Goal: Information Seeking & Learning: Learn about a topic

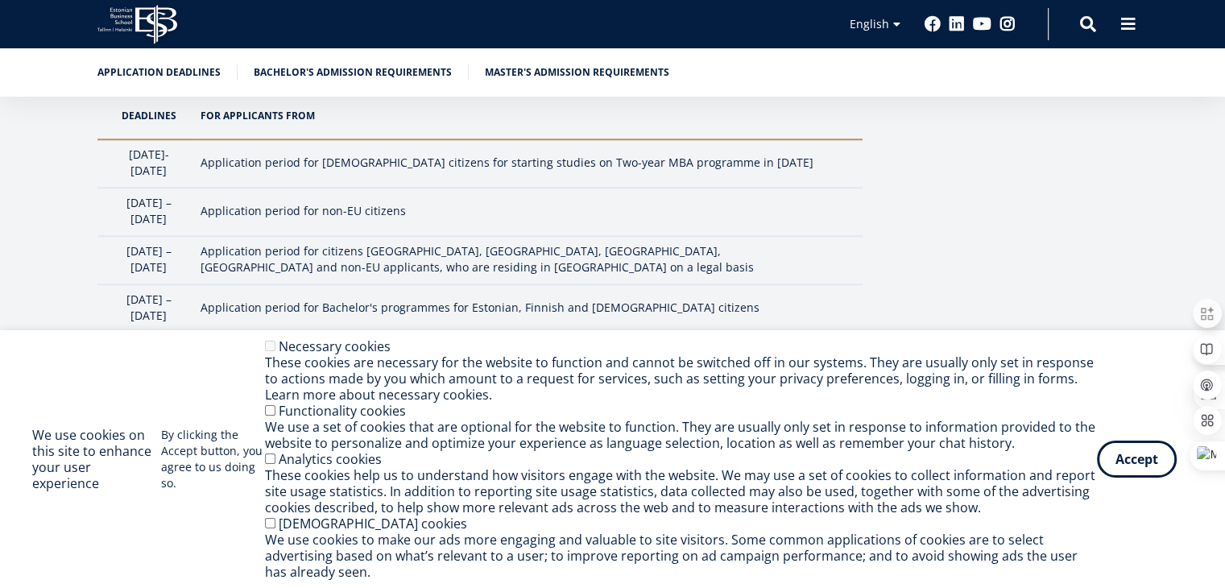
scroll to position [1530, 0]
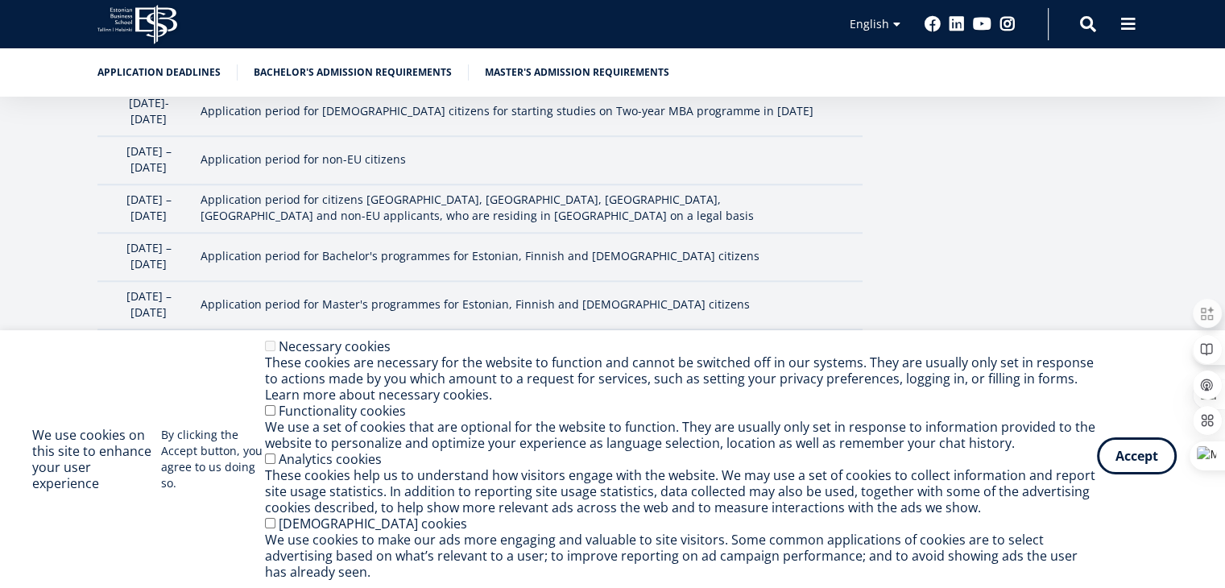
click at [1145, 465] on button "Accept" at bounding box center [1137, 455] width 80 height 37
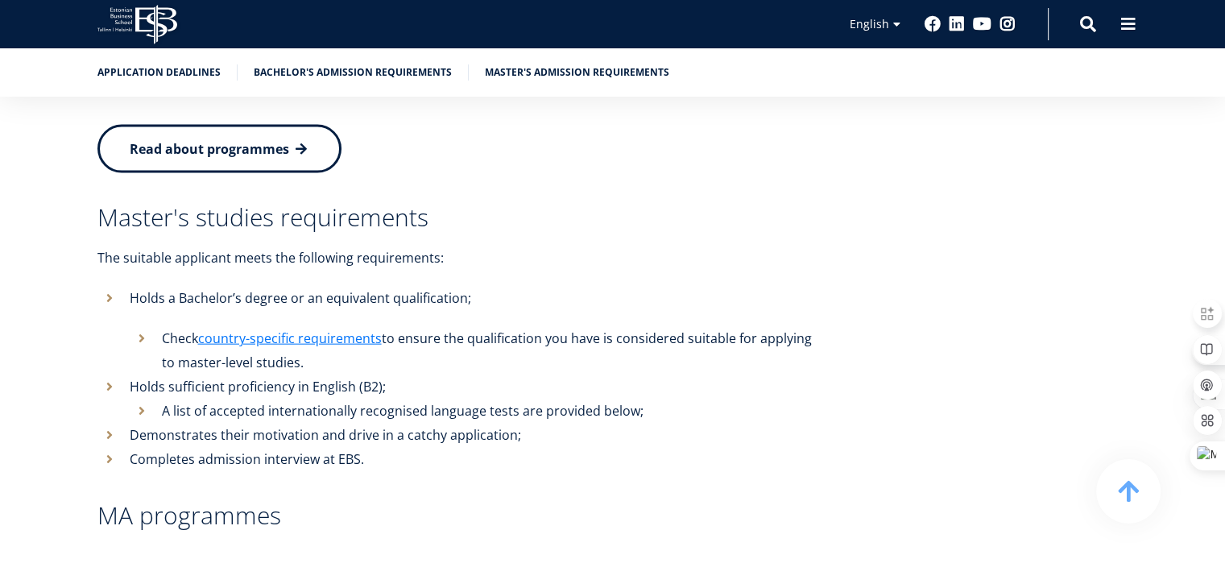
scroll to position [3624, 0]
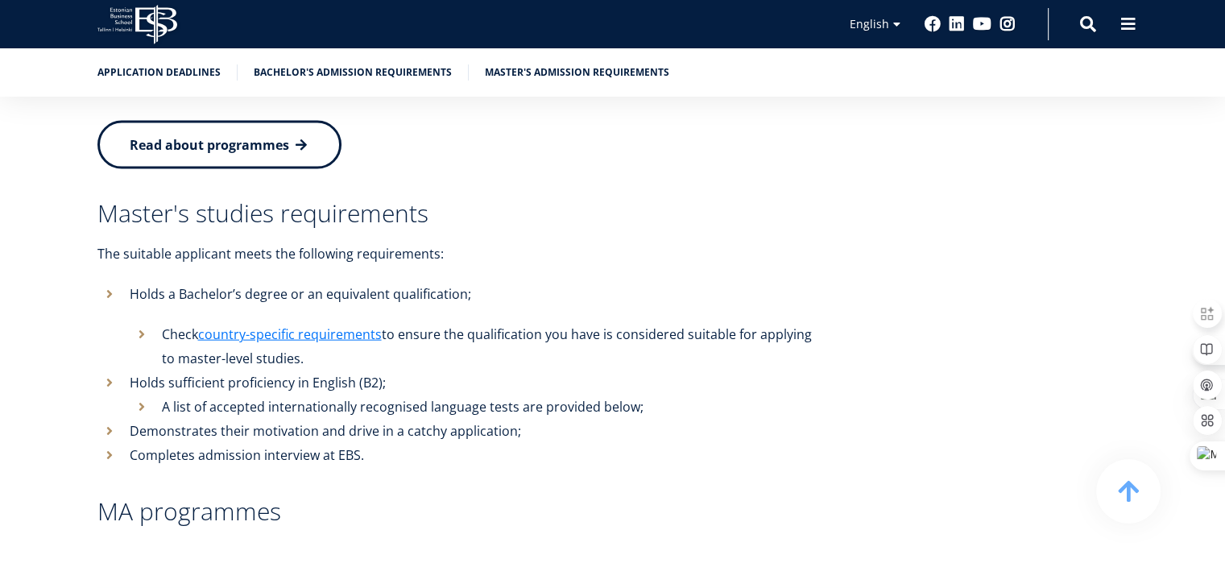
click at [209, 499] on h3 "MA programmes" at bounding box center [479, 511] width 765 height 24
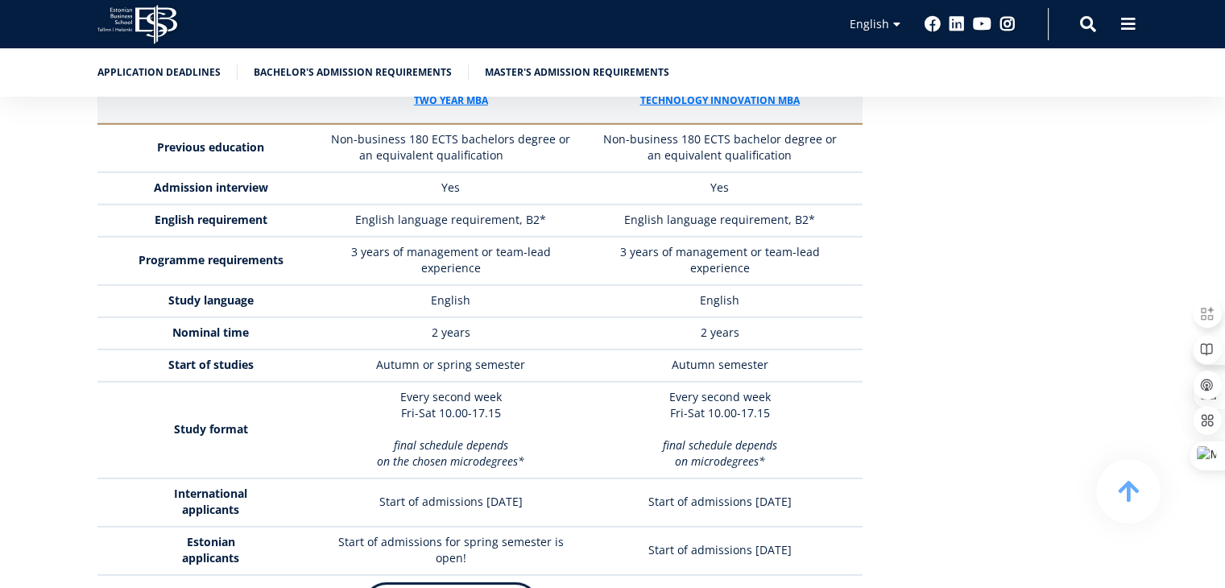
scroll to position [4752, 0]
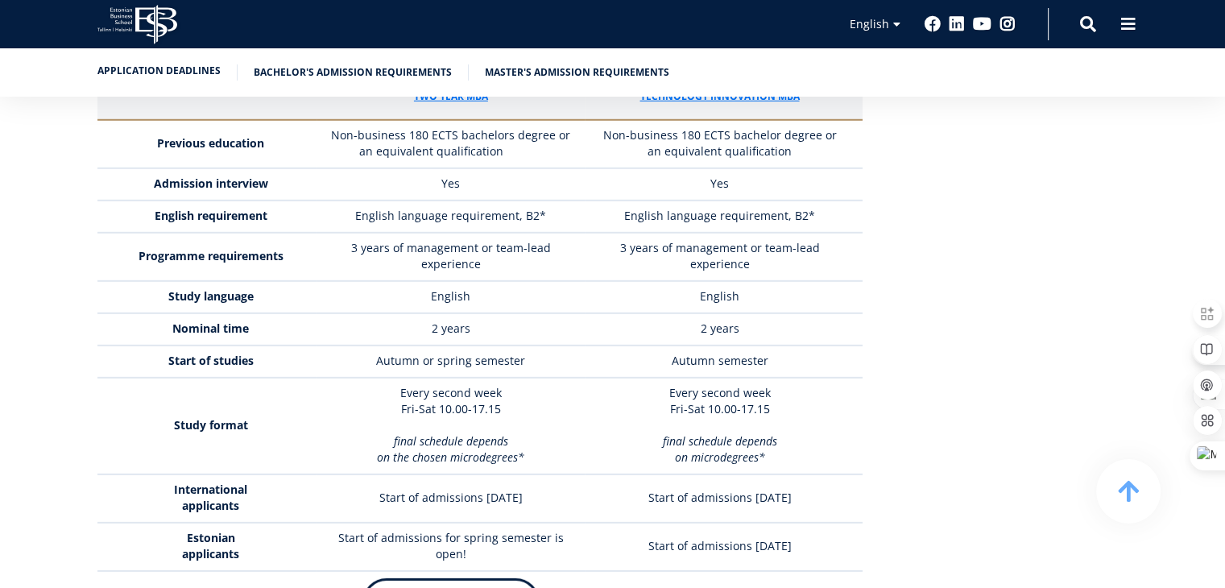
click at [171, 68] on link "Application deadlines" at bounding box center [158, 71] width 123 height 16
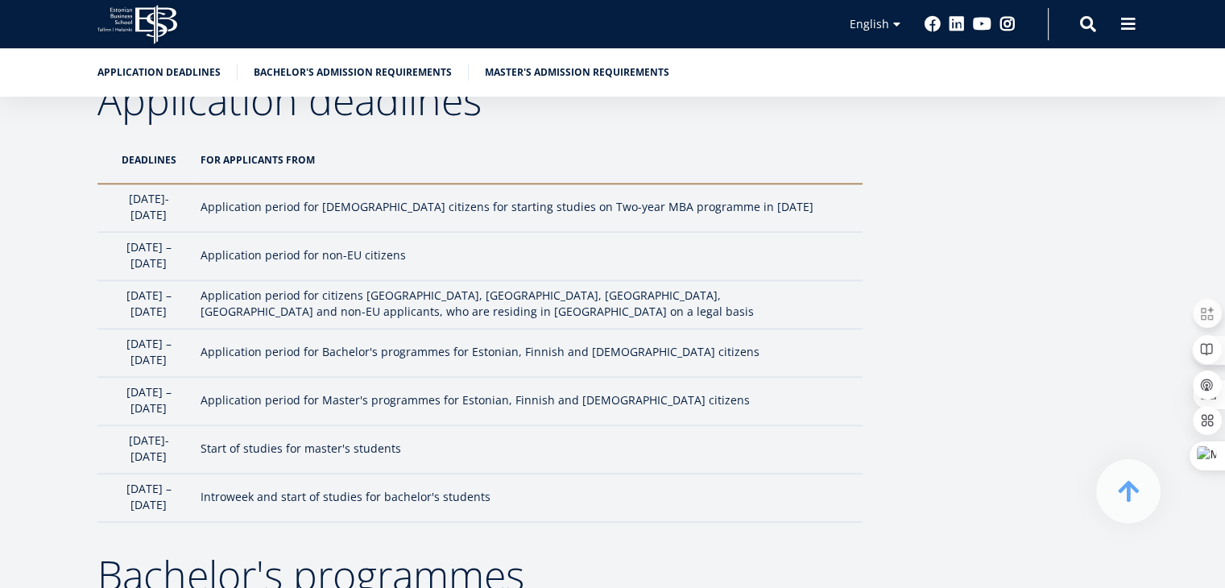
scroll to position [1459, 0]
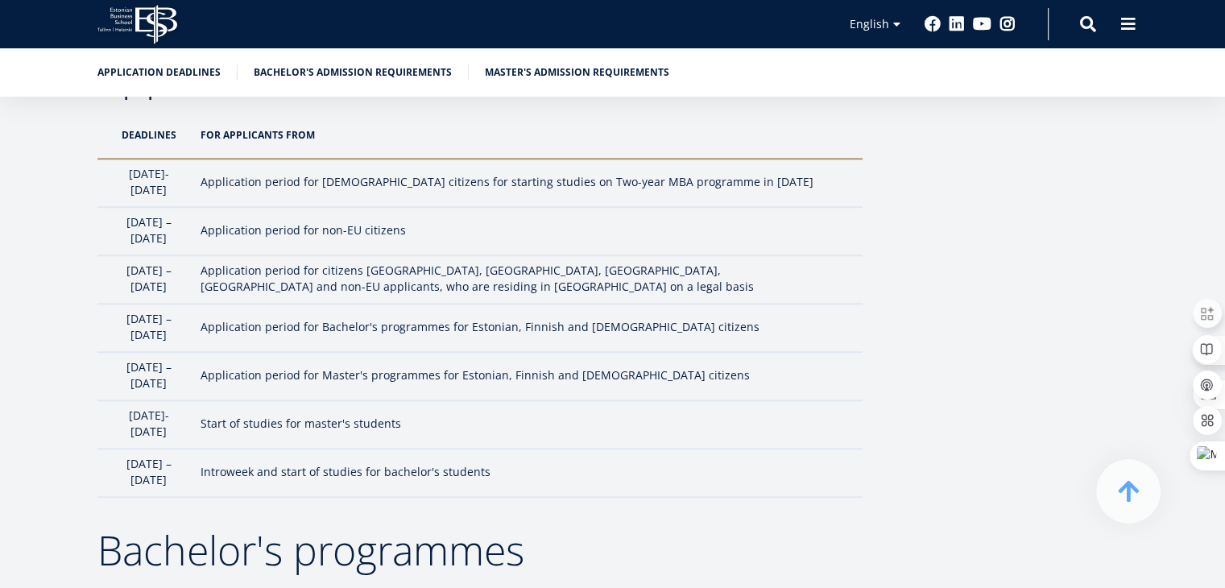
drag, startPoint x: 120, startPoint y: 258, endPoint x: 226, endPoint y: 270, distance: 106.2
click at [192, 270] on td "1 February – 30 June" at bounding box center [144, 279] width 95 height 48
click at [499, 271] on td "Application period for citizens EU, USA, Canada, Japan and non-EU applicants, w…" at bounding box center [527, 279] width 670 height 48
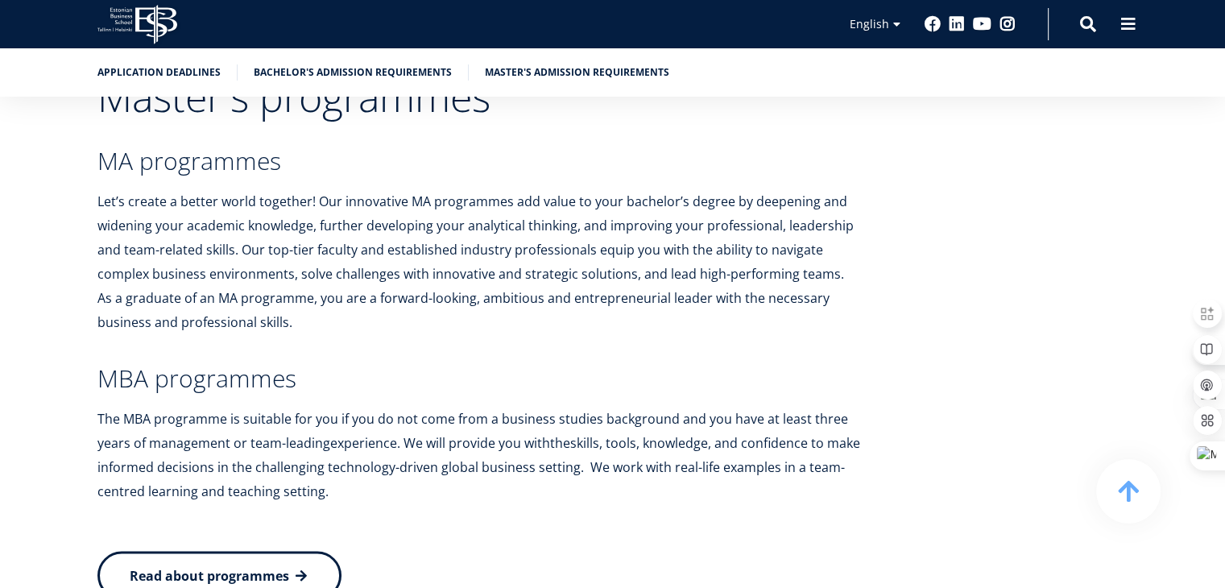
scroll to position [3151, 0]
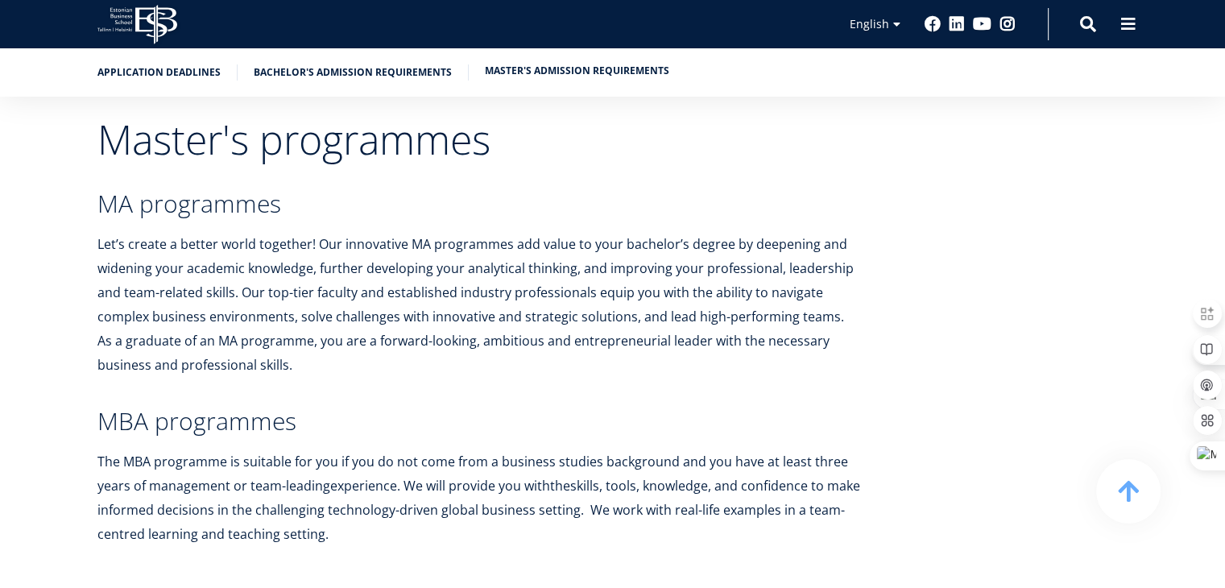
click at [570, 72] on link "Master's admission requirements" at bounding box center [577, 71] width 184 height 16
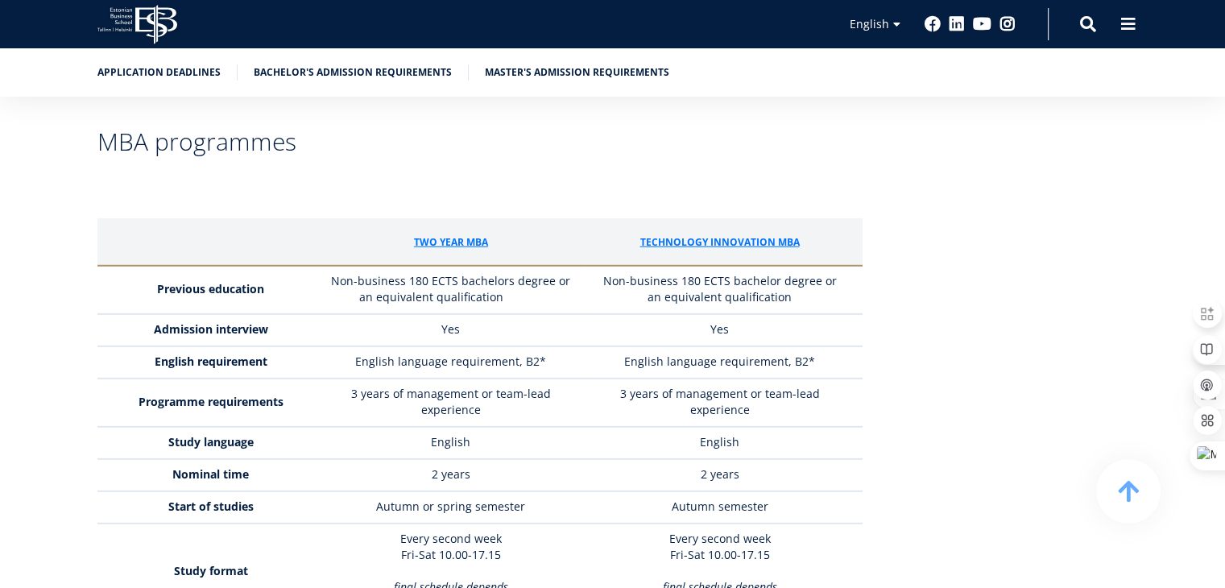
scroll to position [4568, 0]
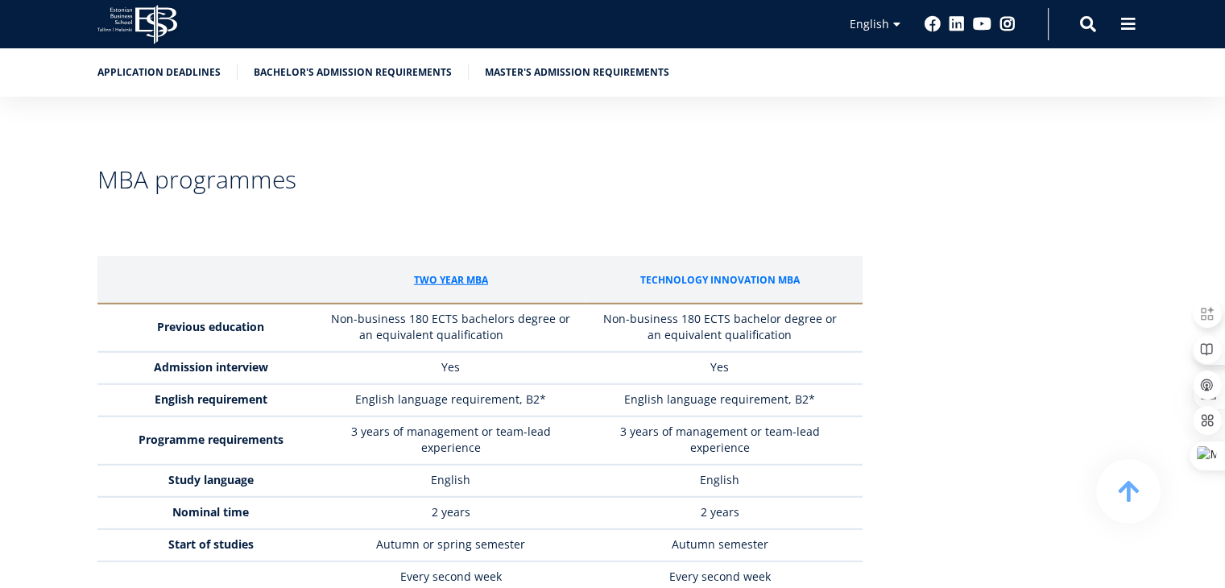
click at [731, 272] on link "Technology Innovation mba" at bounding box center [718, 280] width 159 height 16
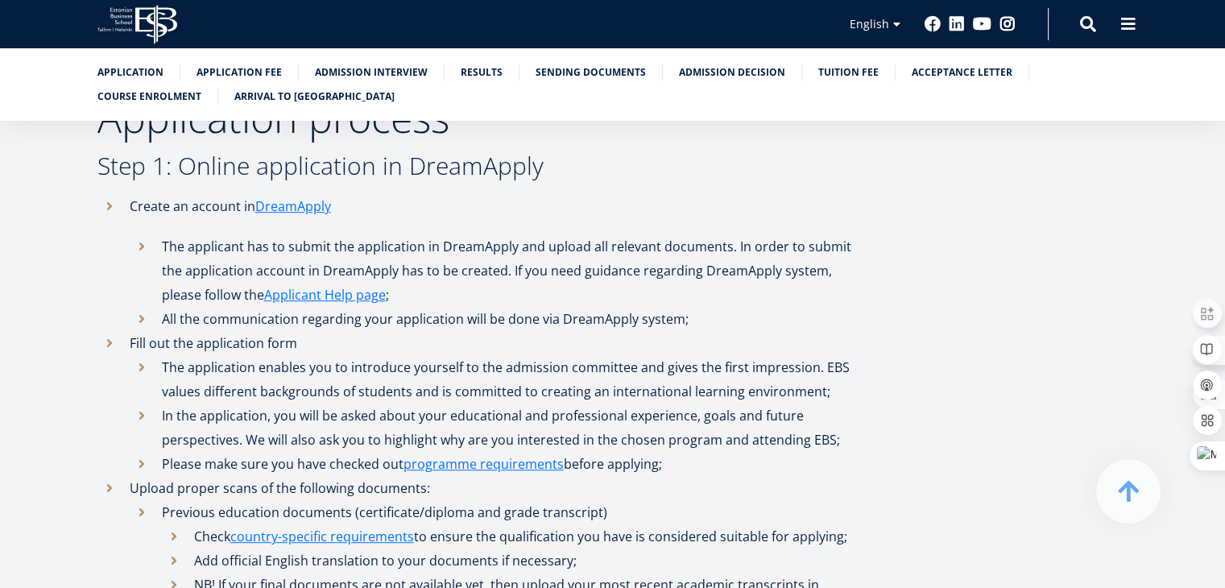
scroll to position [644, 0]
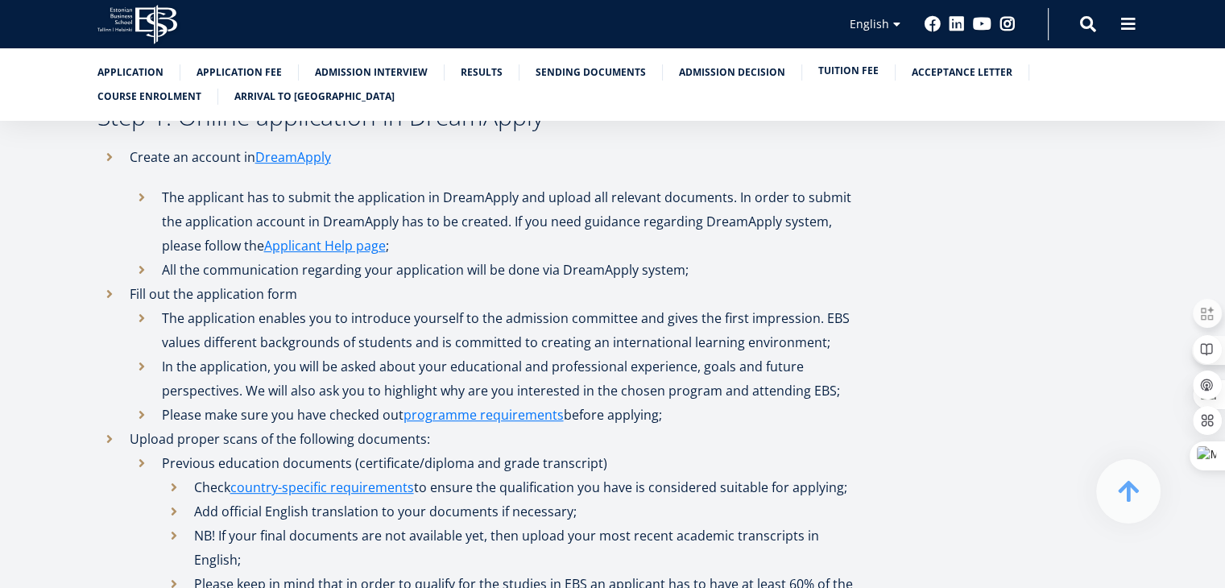
click at [844, 72] on link "Tuition fee" at bounding box center [848, 71] width 60 height 16
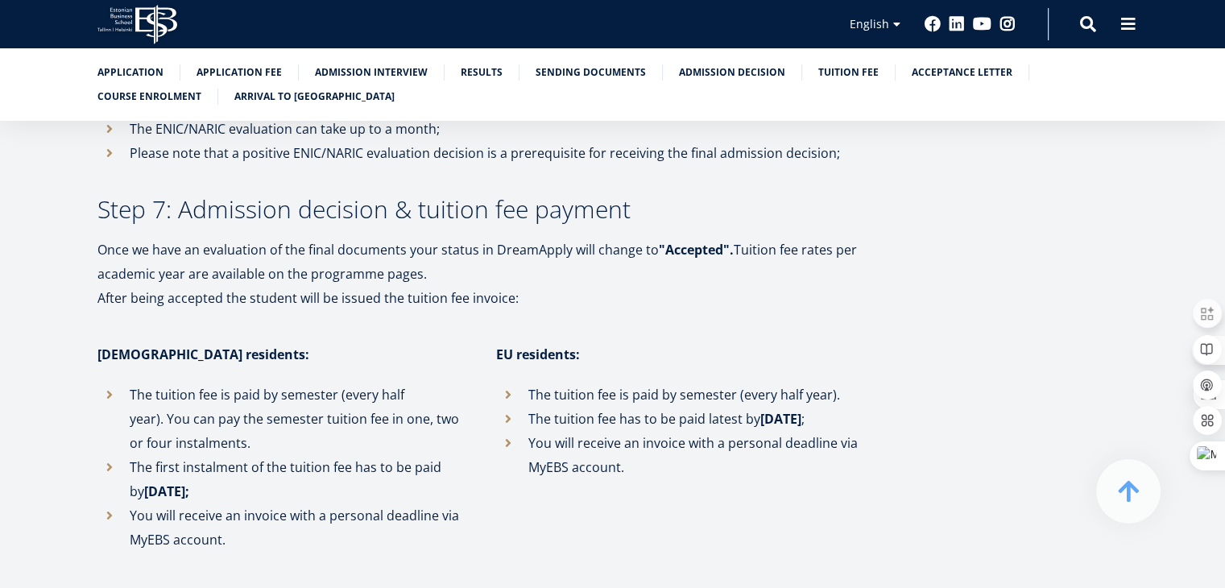
scroll to position [3341, 0]
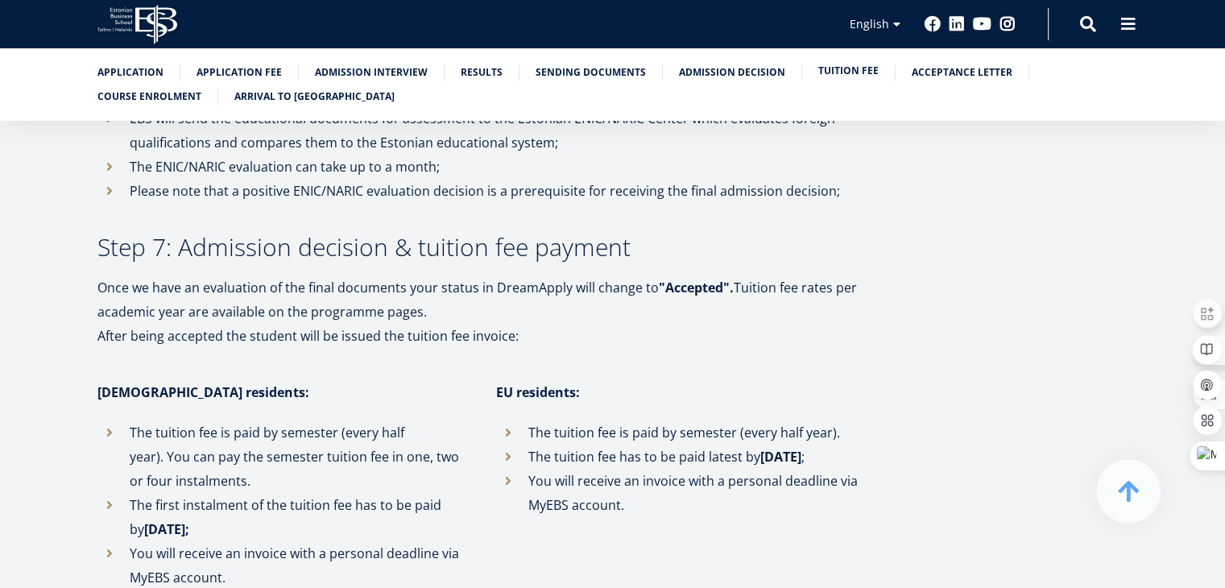
click at [821, 74] on link "Tuition fee" at bounding box center [848, 71] width 60 height 16
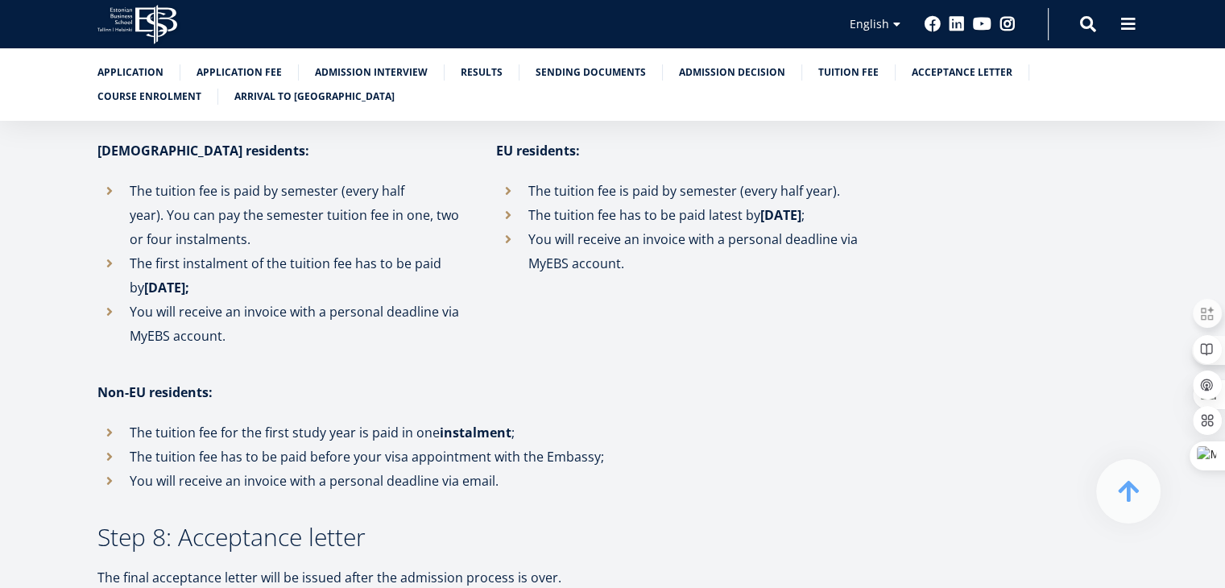
click at [821, 81] on ul "Application Application fee Admission interview Results Sending documents Admis…" at bounding box center [604, 88] width 1047 height 48
click at [825, 70] on link "Tuition fee" at bounding box center [848, 71] width 60 height 16
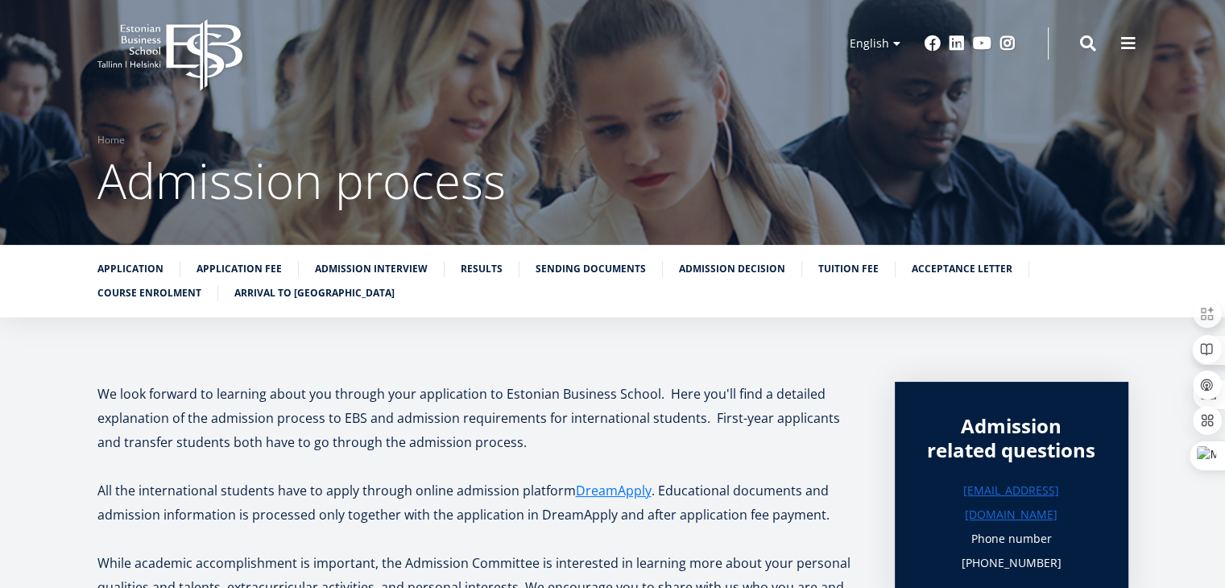
scroll to position [0, 0]
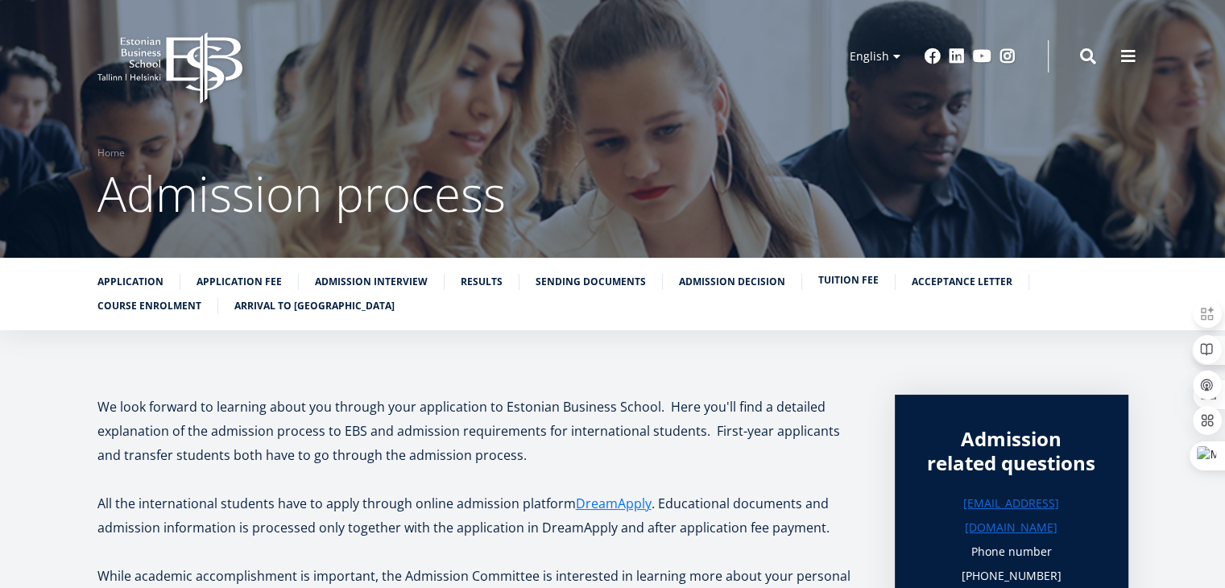
click at [834, 281] on link "Tuition fee" at bounding box center [848, 280] width 60 height 16
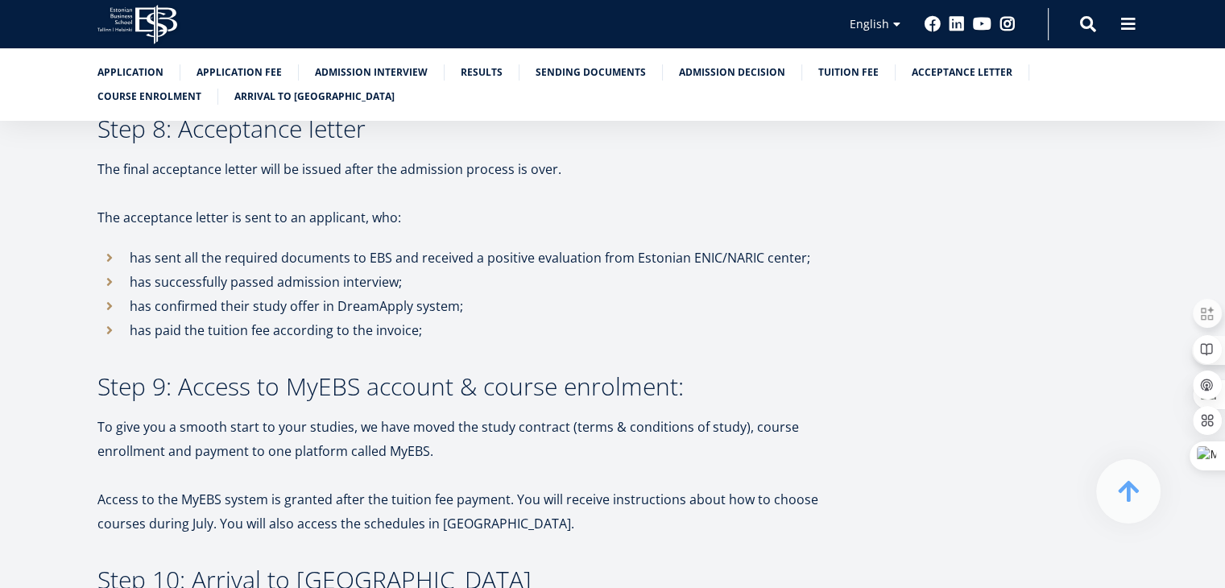
scroll to position [3985, 0]
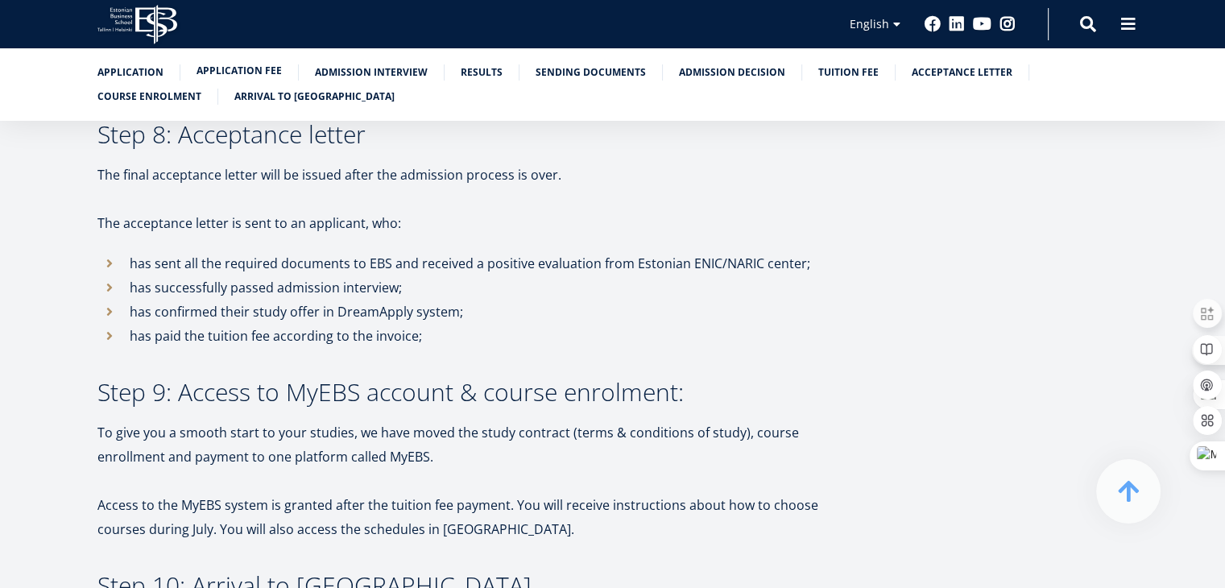
click at [259, 72] on link "Application fee" at bounding box center [239, 71] width 85 height 16
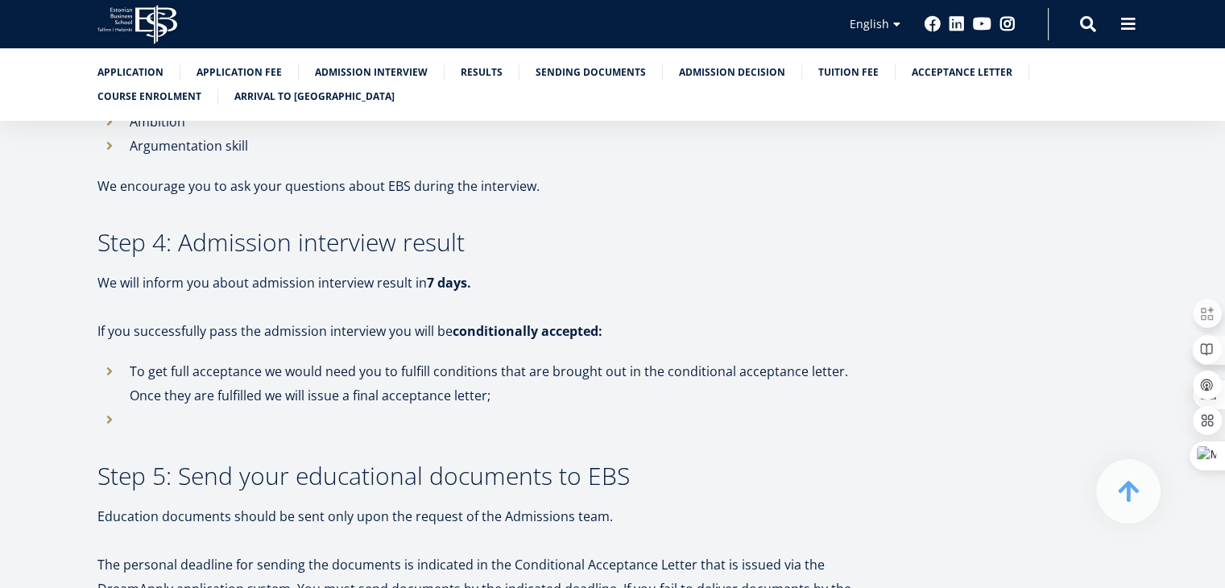
scroll to position [1901, 0]
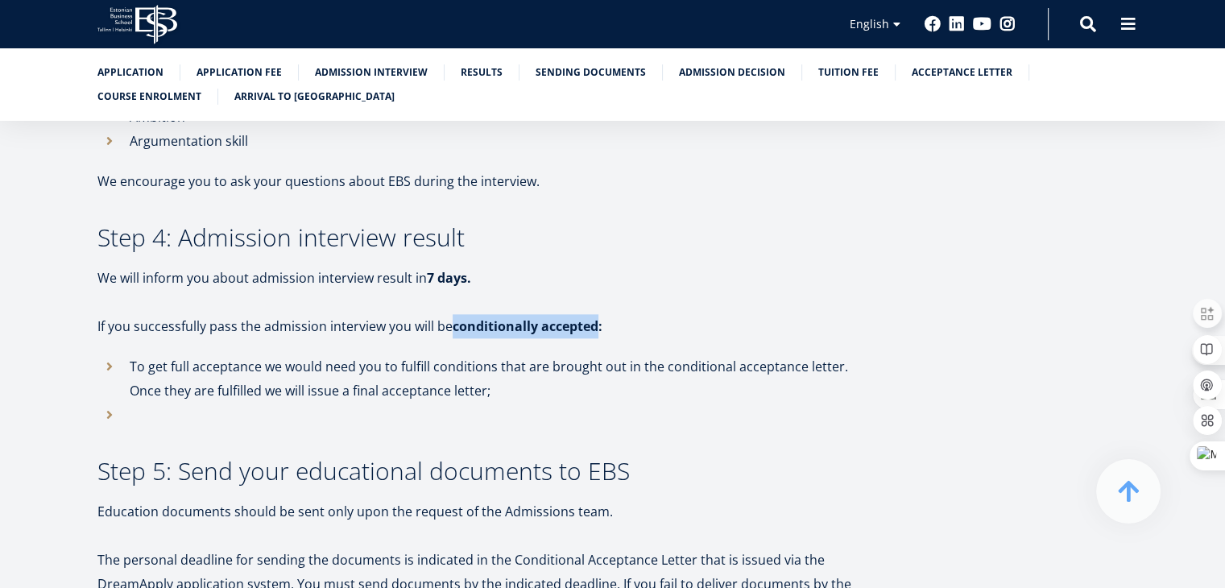
drag, startPoint x: 454, startPoint y: 278, endPoint x: 597, endPoint y: 277, distance: 142.6
click at [597, 317] on strong "conditionally accepted:" at bounding box center [528, 326] width 150 height 18
click at [438, 314] on p "If you successfully pass the admission interview you will be conditionally acce…" at bounding box center [479, 326] width 765 height 24
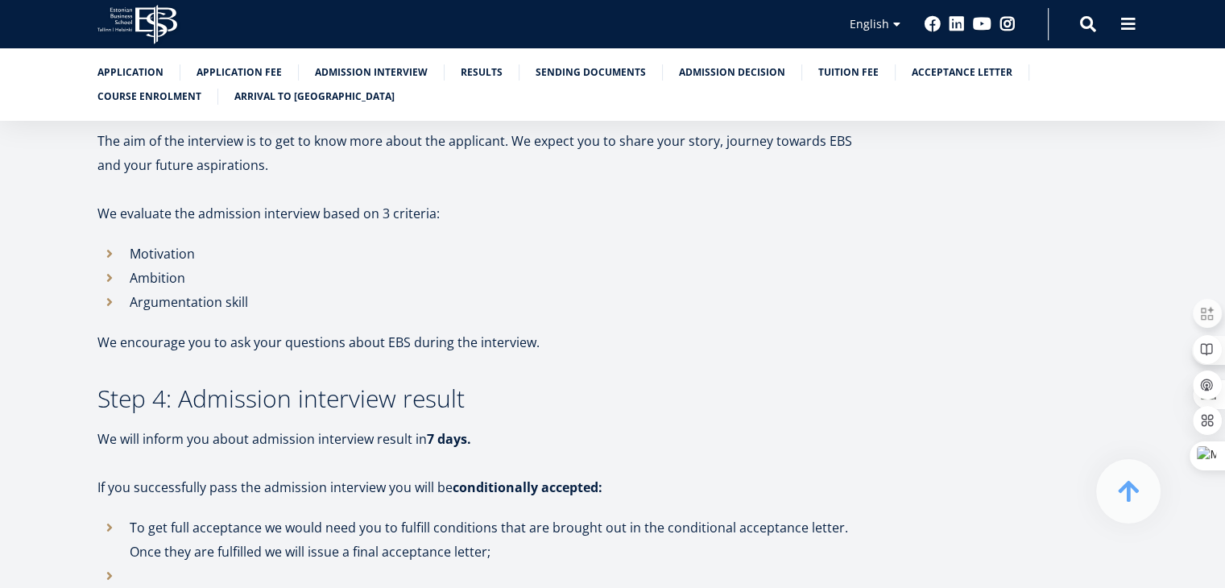
scroll to position [1820, 0]
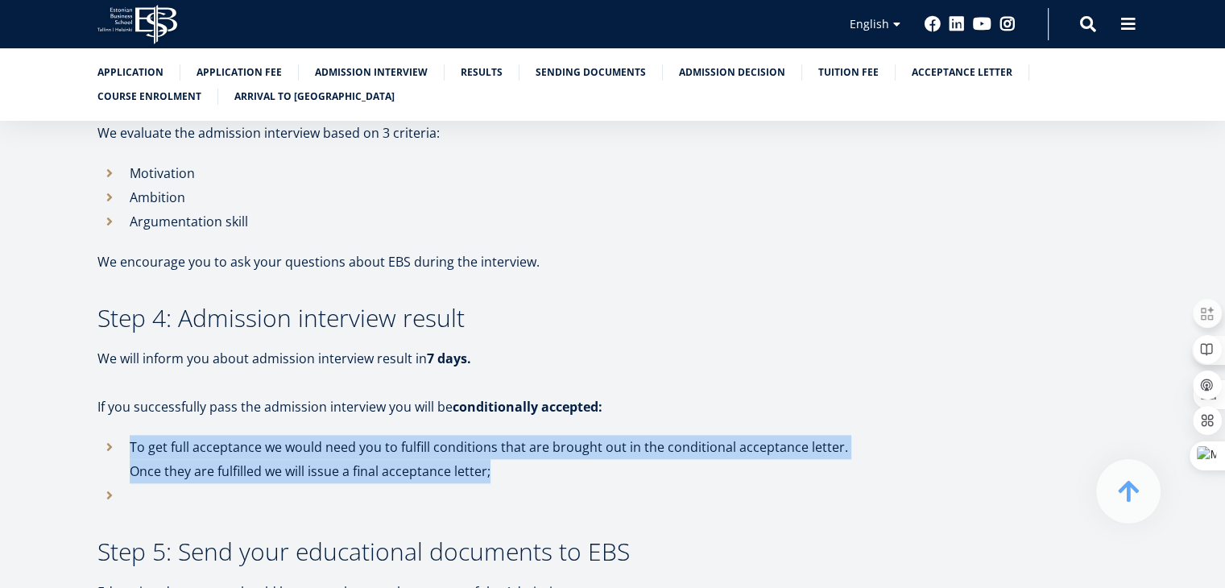
drag, startPoint x: 493, startPoint y: 427, endPoint x: 119, endPoint y: 407, distance: 374.2
click at [119, 435] on li "To get full acceptance we would need you to fulfill conditions that are brought…" at bounding box center [479, 459] width 765 height 48
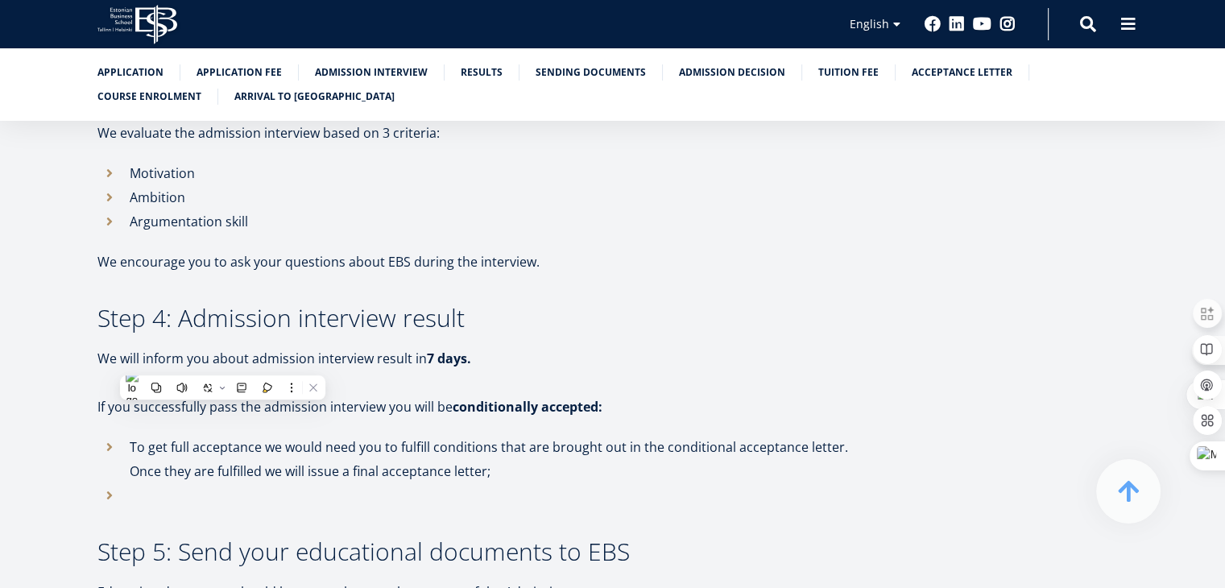
click at [533, 483] on li at bounding box center [479, 495] width 765 height 24
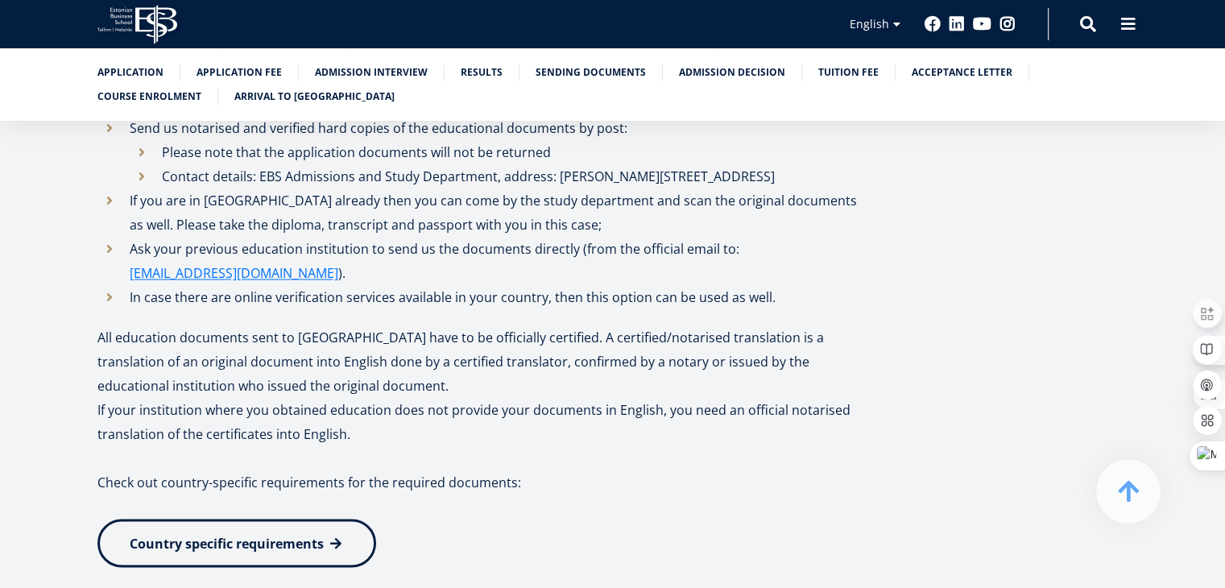
scroll to position [2626, 0]
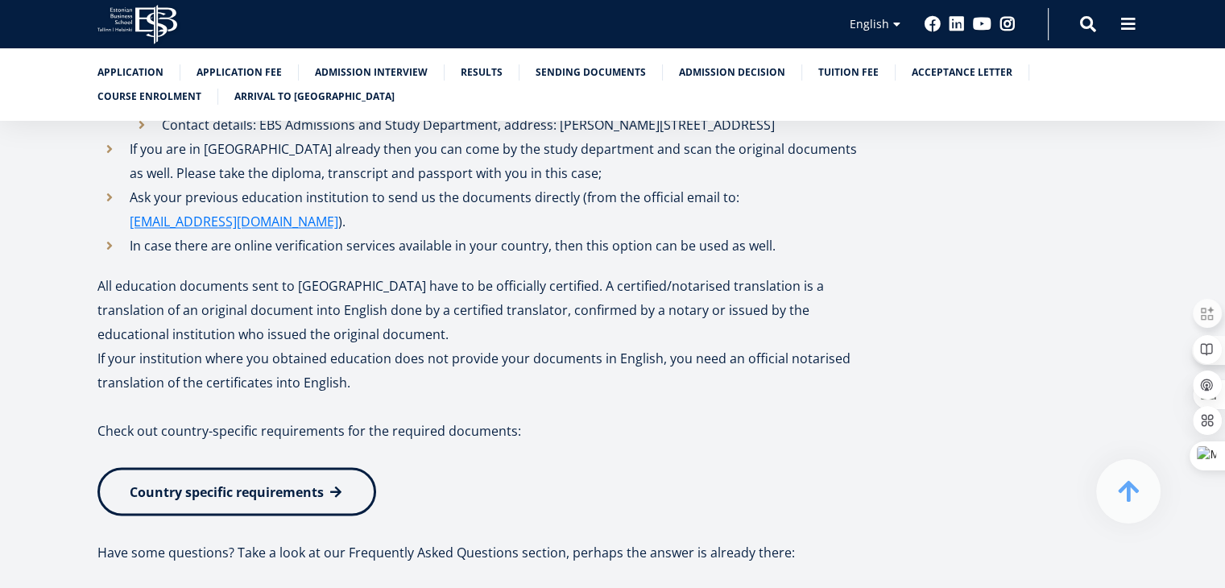
drag, startPoint x: 351, startPoint y: 312, endPoint x: 109, endPoint y: 291, distance: 243.3
click at [97, 346] on p "If your institution where you obtained education does not provide your document…" at bounding box center [479, 370] width 765 height 48
click at [397, 274] on p "All education documents sent to us have to be officially certified. A certified…" at bounding box center [479, 310] width 765 height 72
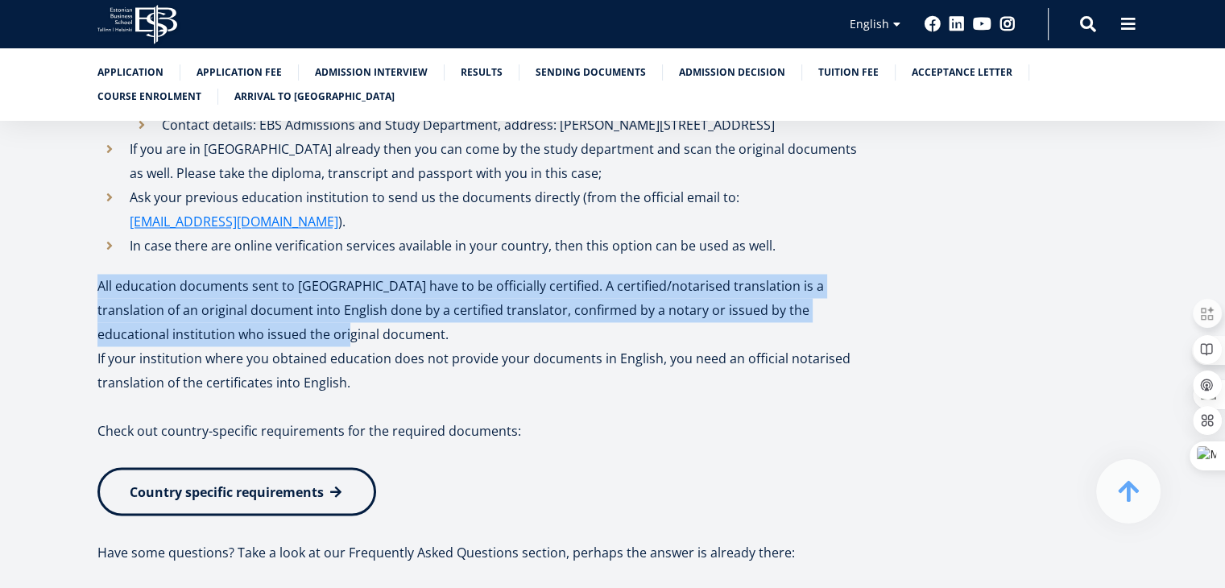
drag, startPoint x: 223, startPoint y: 265, endPoint x: 98, endPoint y: 220, distance: 132.7
click at [98, 274] on p "All education documents sent to us have to be officially certified. A certified…" at bounding box center [479, 310] width 765 height 72
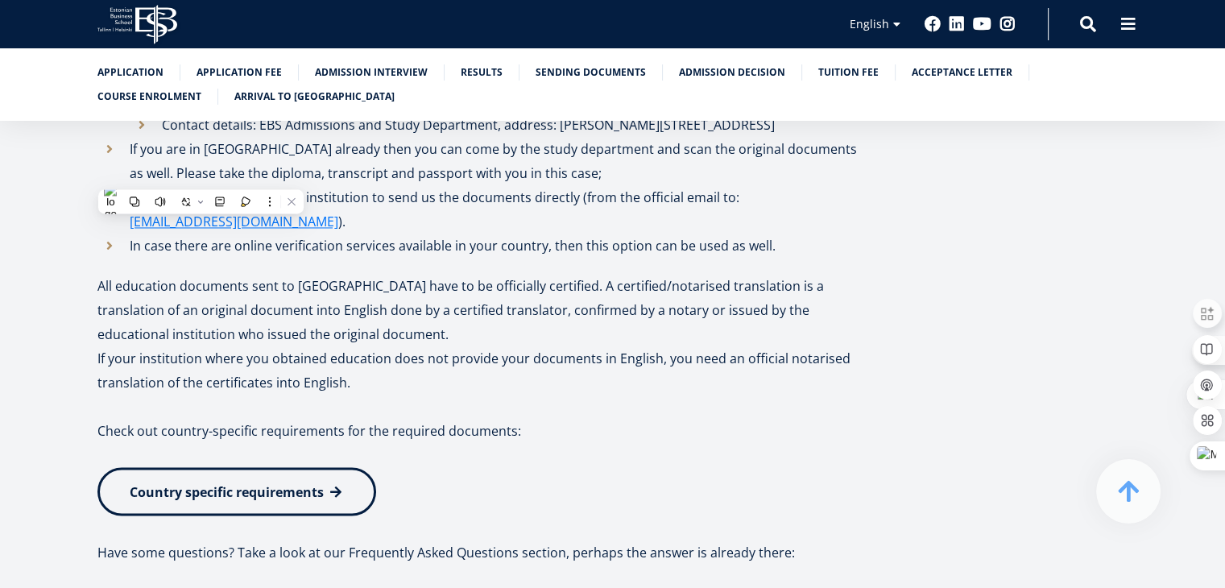
click at [412, 346] on p "If your institution where you obtained education does not provide your document…" at bounding box center [479, 370] width 765 height 48
drag, startPoint x: 350, startPoint y: 312, endPoint x: 94, endPoint y: 284, distance: 257.7
click at [370, 346] on p "If your institution where you obtained education does not provide your document…" at bounding box center [479, 370] width 765 height 48
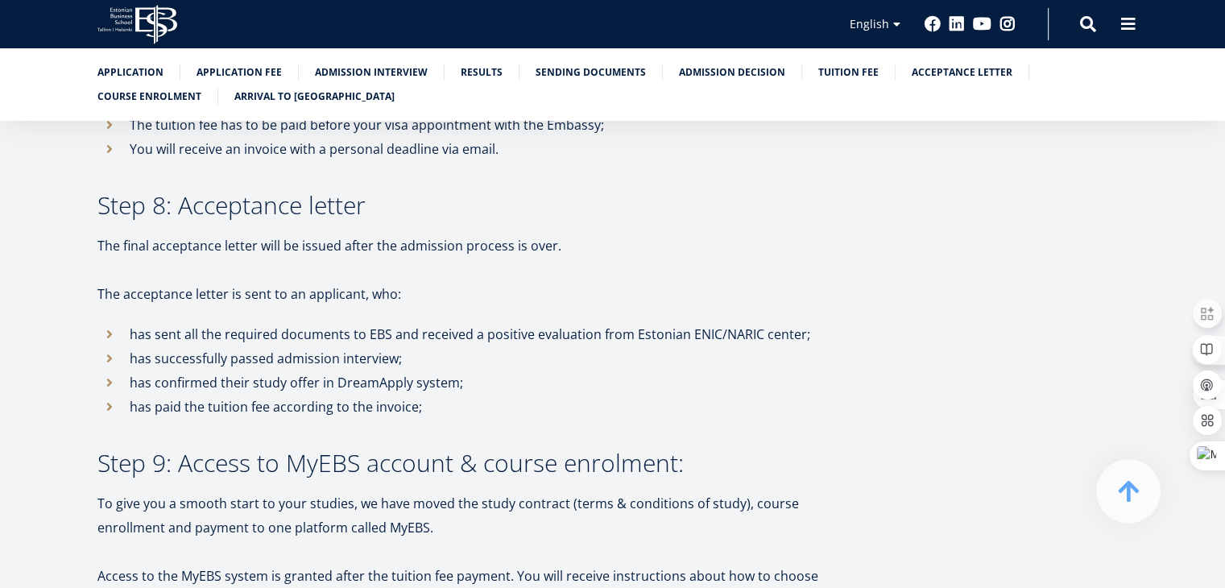
scroll to position [3834, 0]
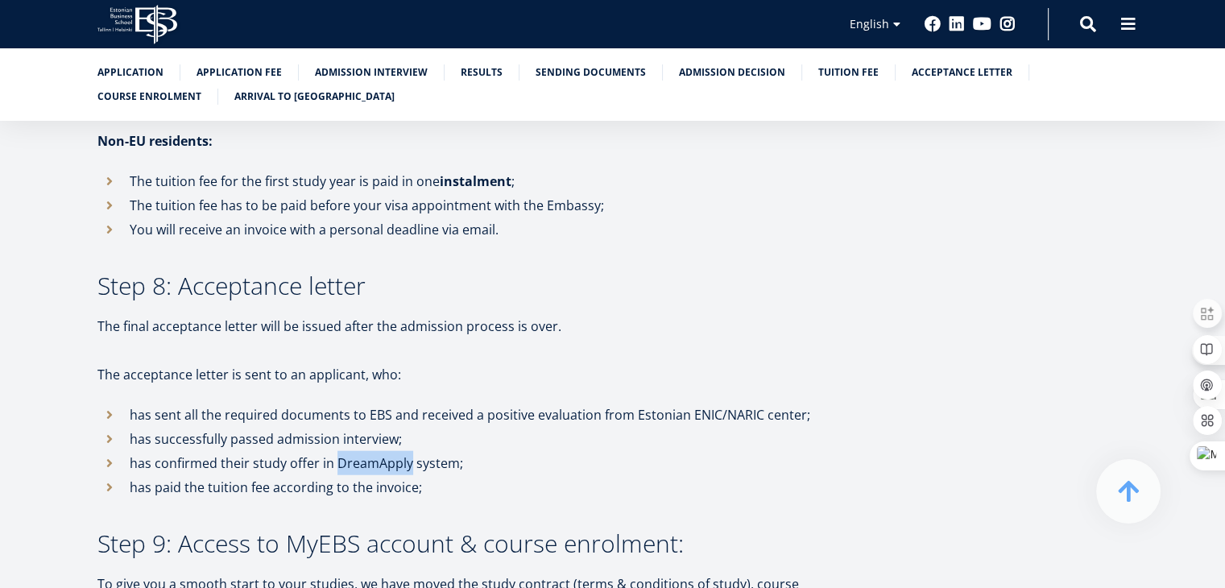
drag, startPoint x: 335, startPoint y: 388, endPoint x: 407, endPoint y: 386, distance: 71.7
click at [407, 451] on li "has confirmed their study offer in DreamApply system;" at bounding box center [479, 463] width 765 height 24
click at [501, 427] on li "has successfully passed admission interview;" at bounding box center [479, 439] width 765 height 24
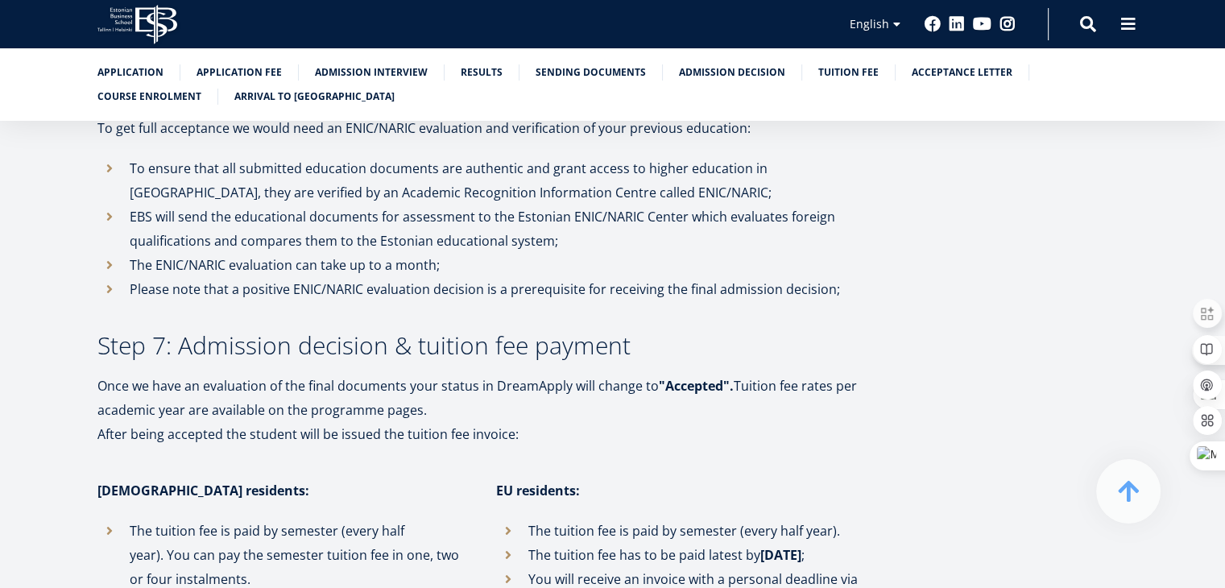
scroll to position [3270, 0]
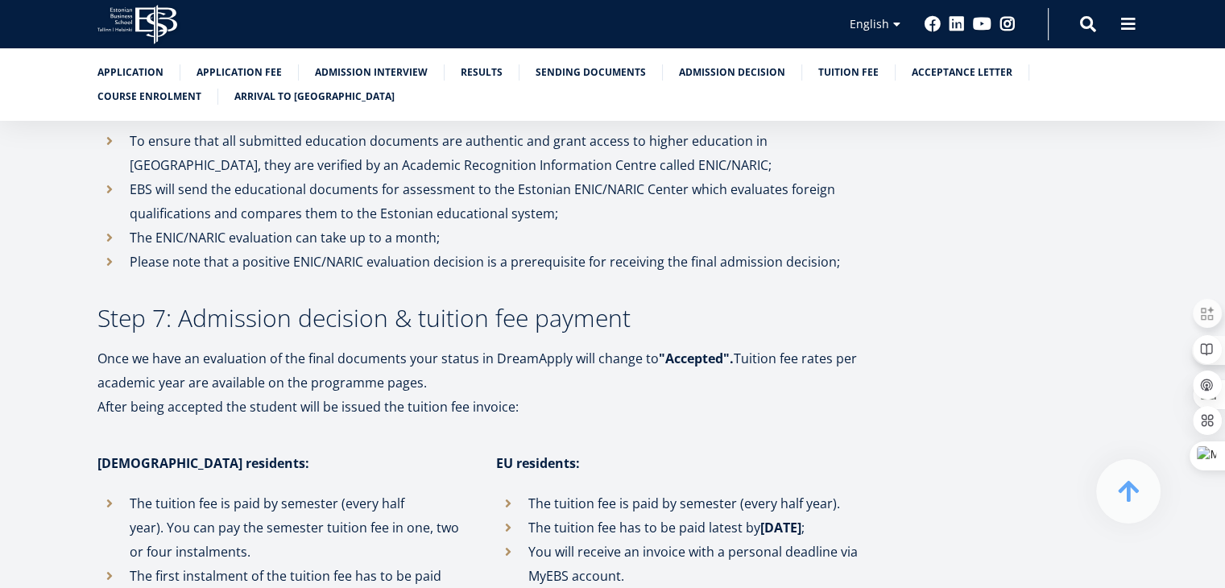
drag, startPoint x: 519, startPoint y: 336, endPoint x: 113, endPoint y: 302, distance: 408.1
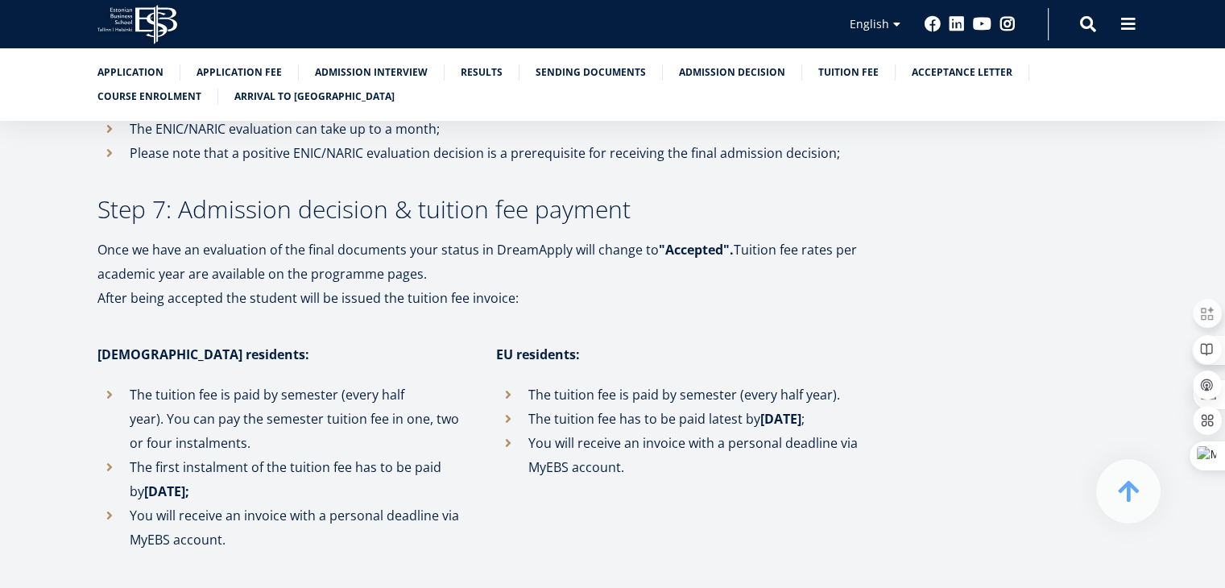
scroll to position [3431, 0]
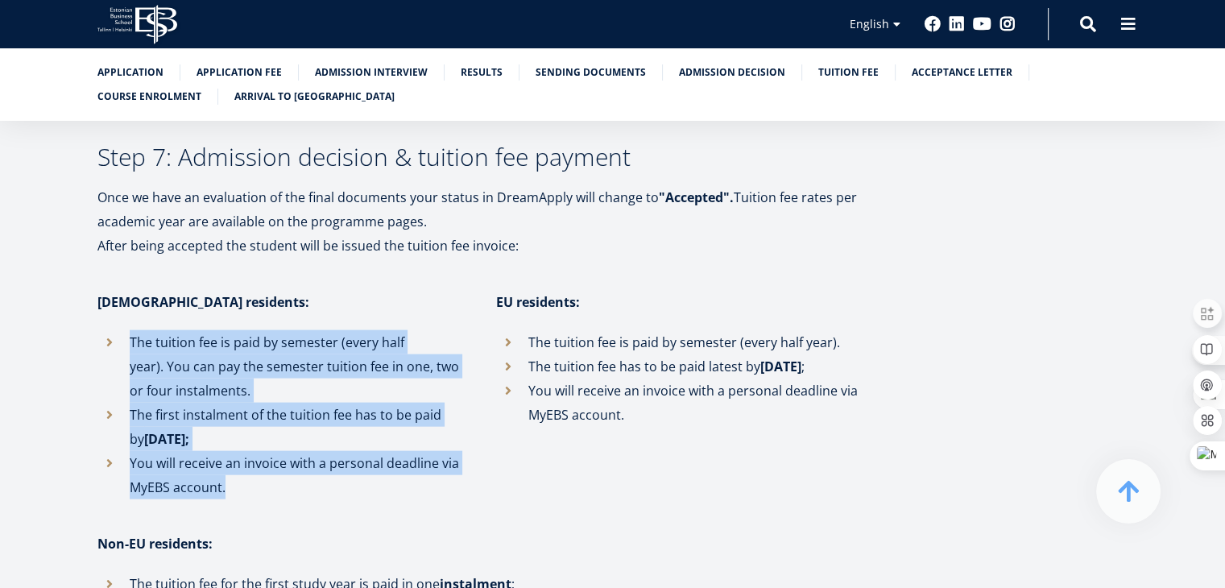
drag, startPoint x: 226, startPoint y: 418, endPoint x: 119, endPoint y: 272, distance: 180.4
click at [119, 330] on ul "The tuition fee is paid by semester (every half year). You can pay the semester…" at bounding box center [280, 414] width 366 height 169
click at [267, 451] on li "You will receive an invoice with a personal deadline via MyEBS account." at bounding box center [280, 475] width 366 height 48
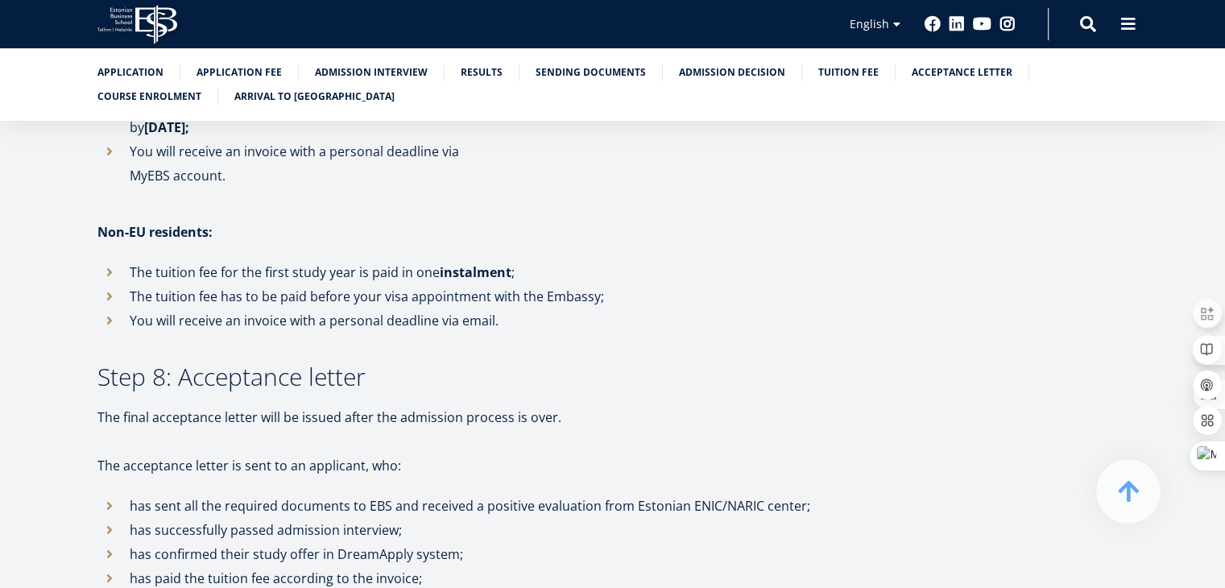
scroll to position [3753, 0]
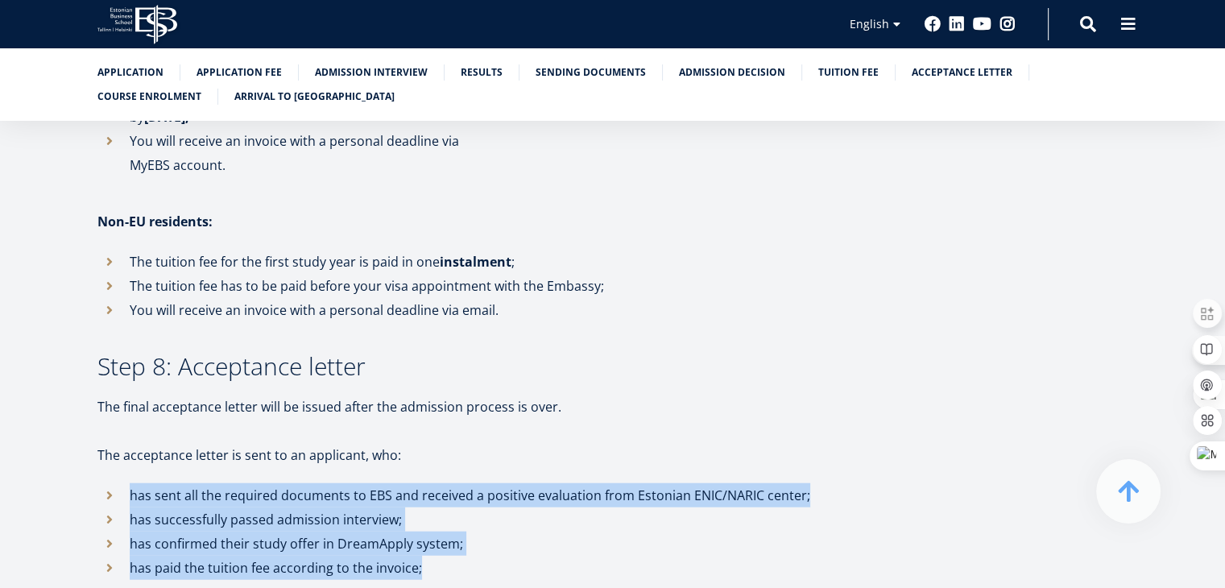
drag, startPoint x: 403, startPoint y: 496, endPoint x: 131, endPoint y: 427, distance: 280.1
click at [131, 483] on ul "has sent all the required documents to EBS and received a positive evaluation f…" at bounding box center [479, 531] width 765 height 97
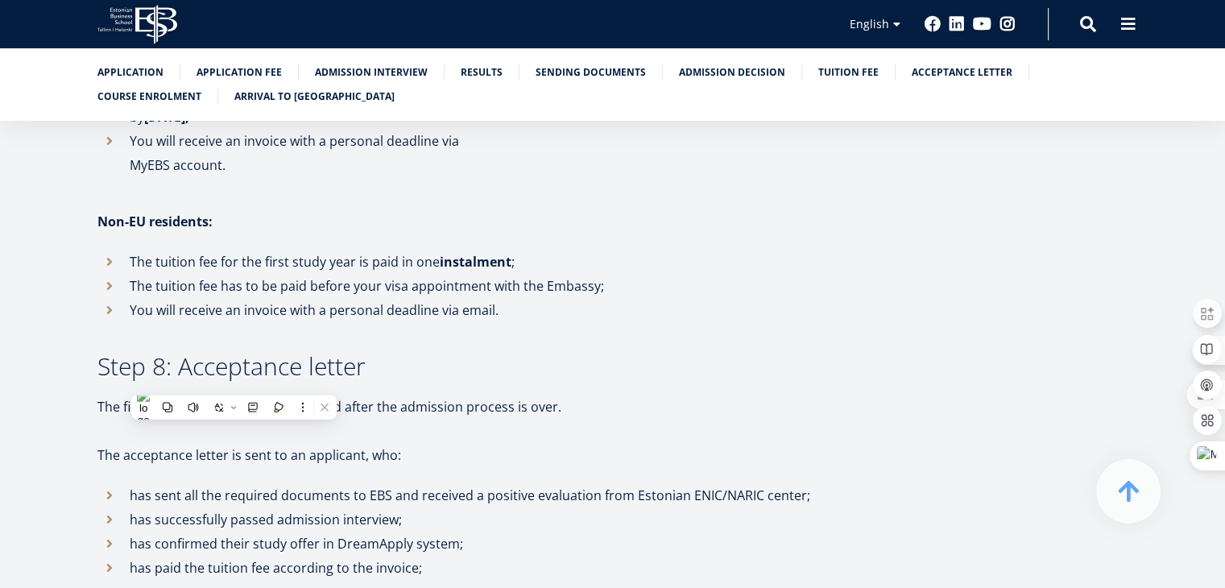
click at [412, 443] on p "The acceptance letter is sent to an applicant, who:" at bounding box center [479, 455] width 765 height 24
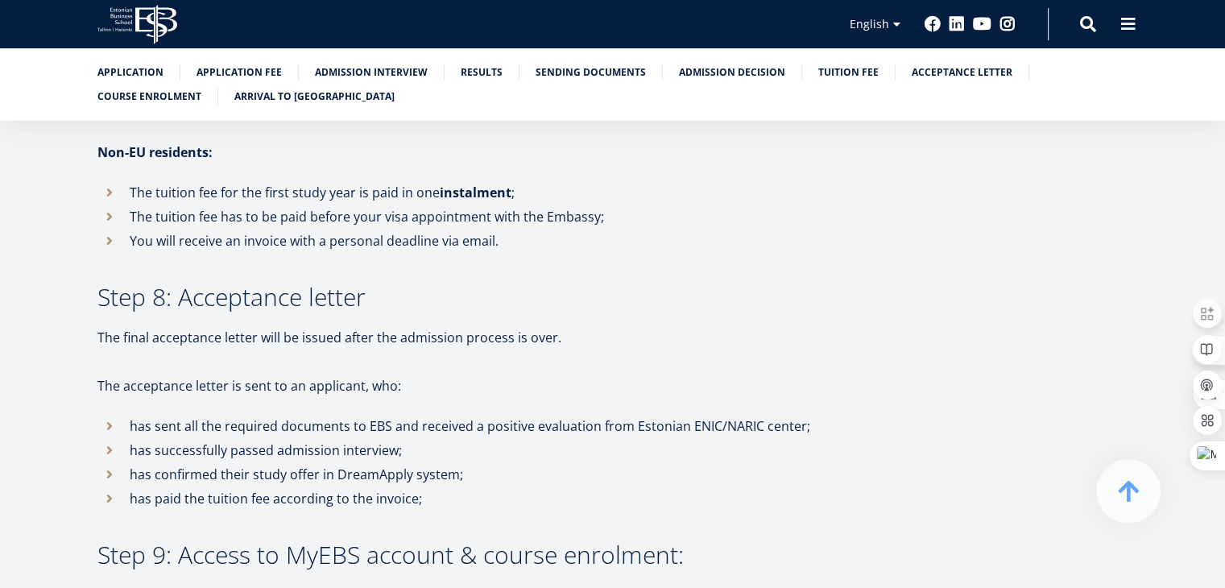
scroll to position [3914, 0]
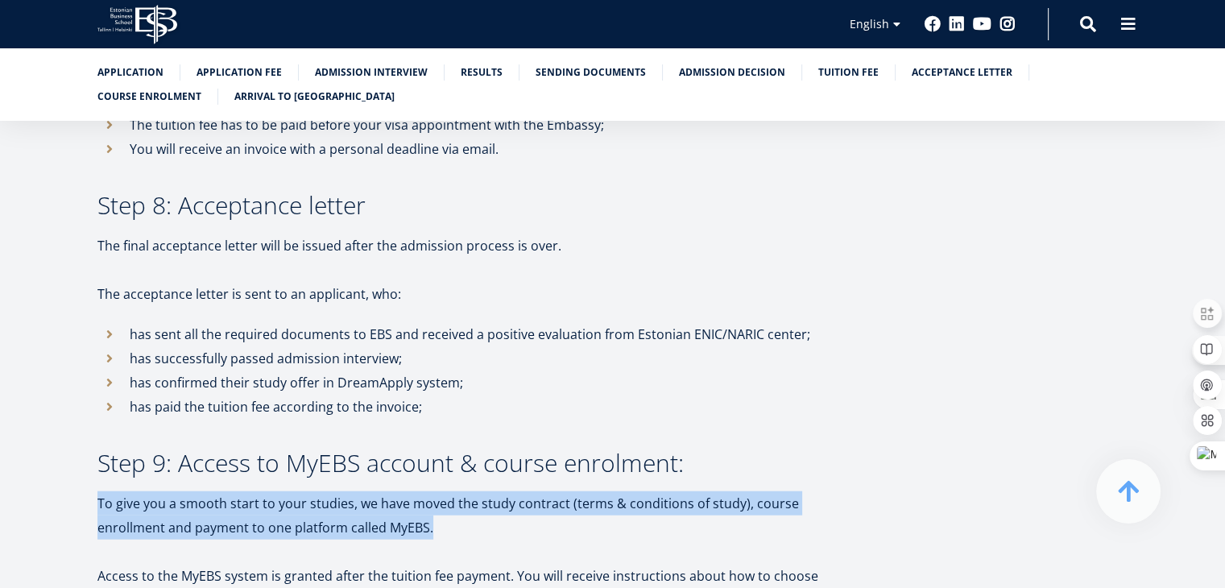
drag, startPoint x: 362, startPoint y: 457, endPoint x: 97, endPoint y: 424, distance: 267.0
click at [97, 491] on p "To give you a smooth start to your studies, we have moved the study contract (t…" at bounding box center [479, 515] width 765 height 48
click at [362, 491] on p "To give you a smooth start to your studies, we have moved the study contract (t…" at bounding box center [479, 515] width 765 height 48
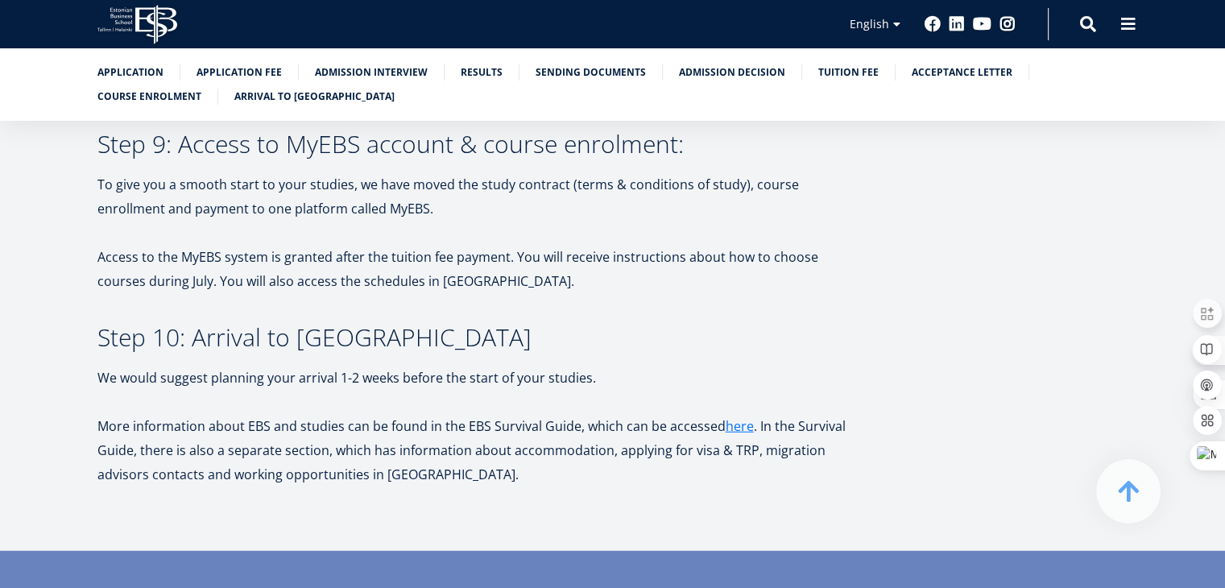
scroll to position [4236, 0]
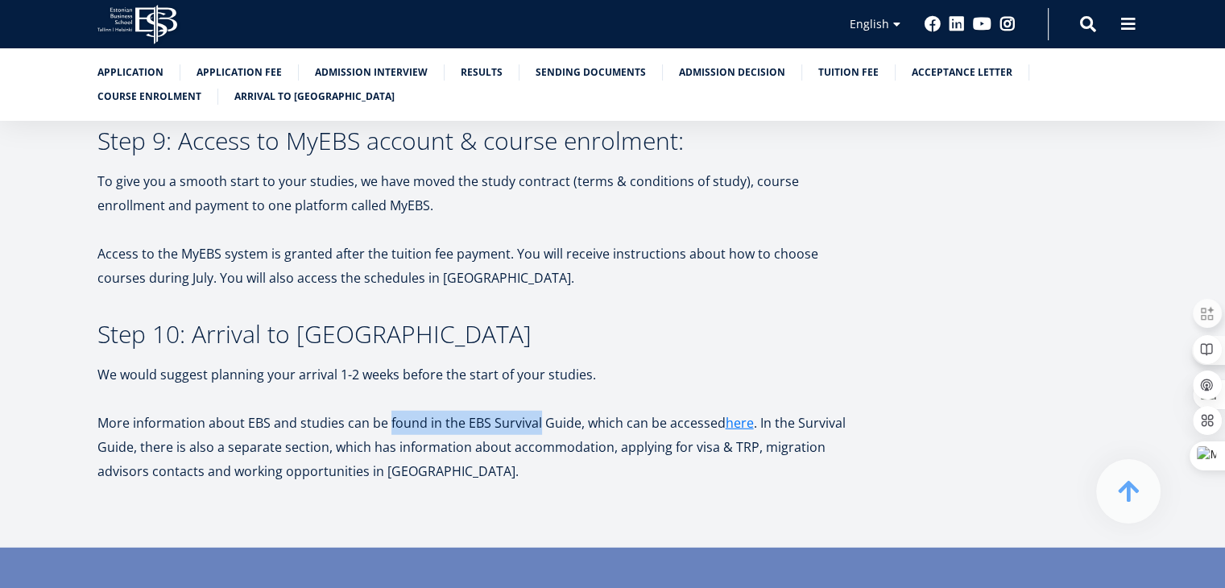
drag, startPoint x: 386, startPoint y: 347, endPoint x: 535, endPoint y: 346, distance: 149.0
click at [535, 411] on p "More information about EBS and studies can be found in the EBS Survival Guide, …" at bounding box center [479, 447] width 765 height 72
click at [380, 411] on p "More information about EBS and studies can be found in the EBS Survival Guide, …" at bounding box center [479, 447] width 765 height 72
drag, startPoint x: 389, startPoint y: 347, endPoint x: 573, endPoint y: 346, distance: 183.6
click at [573, 411] on p "More information about EBS and studies can be found in the EBS Survival Guide, …" at bounding box center [479, 447] width 765 height 72
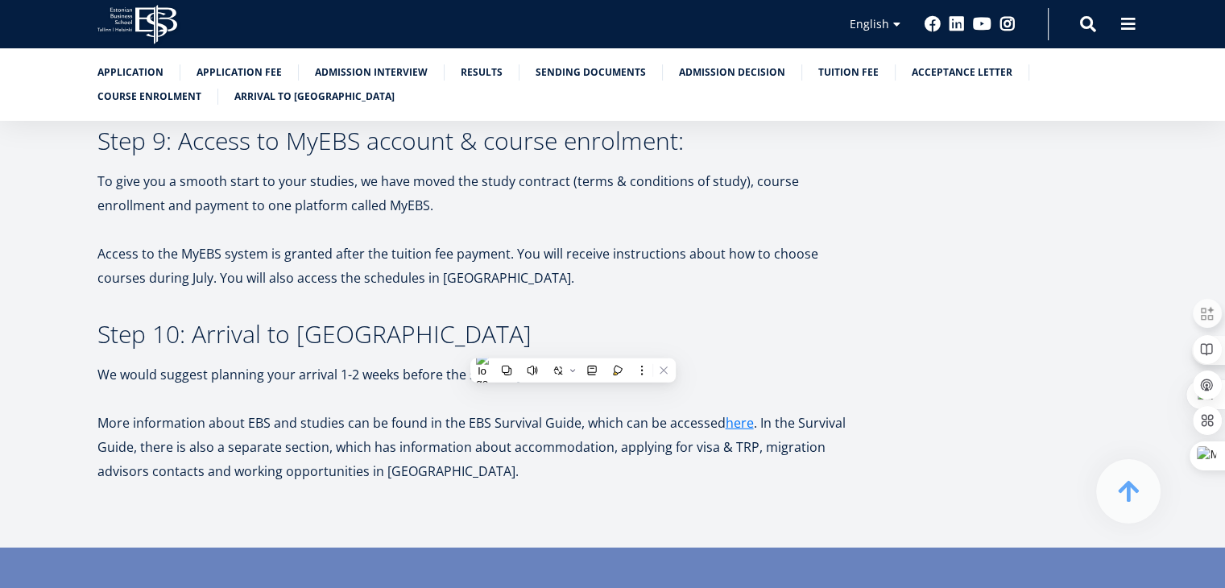
click at [372, 411] on p "More information about EBS and studies can be found in the EBS Survival Guide, …" at bounding box center [479, 447] width 765 height 72
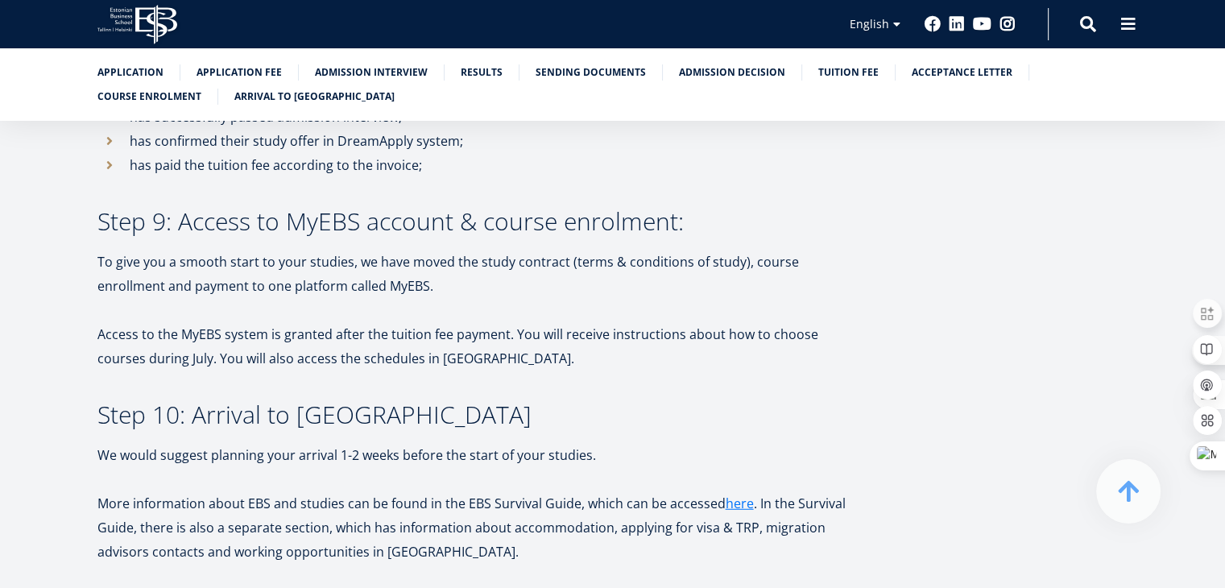
scroll to position [4075, 0]
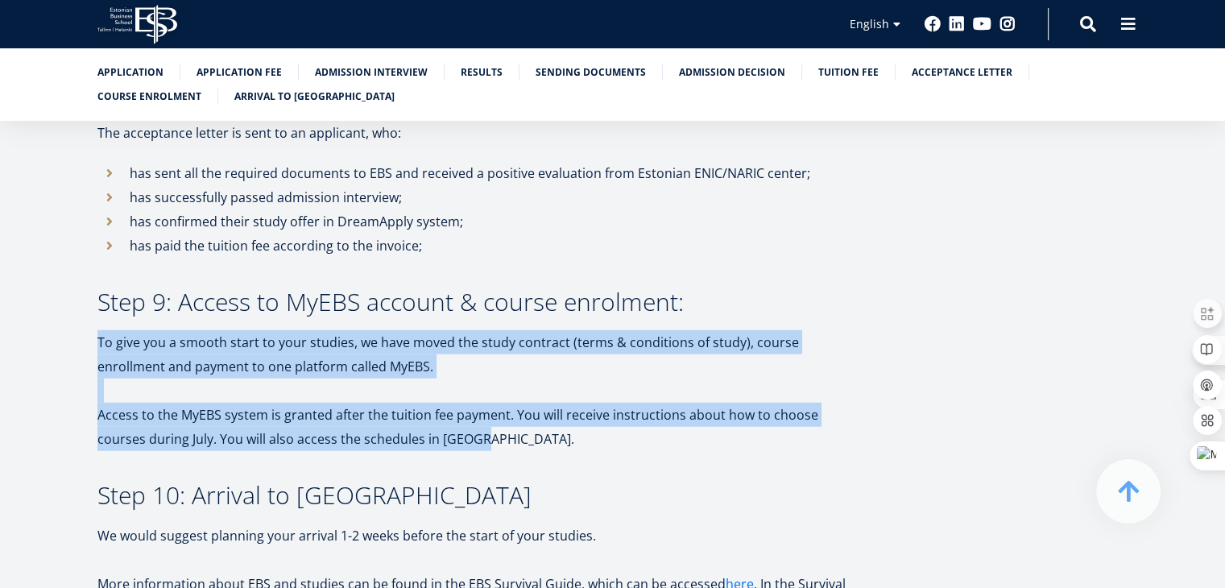
drag, startPoint x: 430, startPoint y: 366, endPoint x: 91, endPoint y: 275, distance: 351.3
click at [324, 330] on p "To give you a smooth start to your studies, we have moved the study contract (t…" at bounding box center [479, 354] width 765 height 48
drag, startPoint x: 432, startPoint y: 370, endPoint x: 97, endPoint y: 262, distance: 353.0
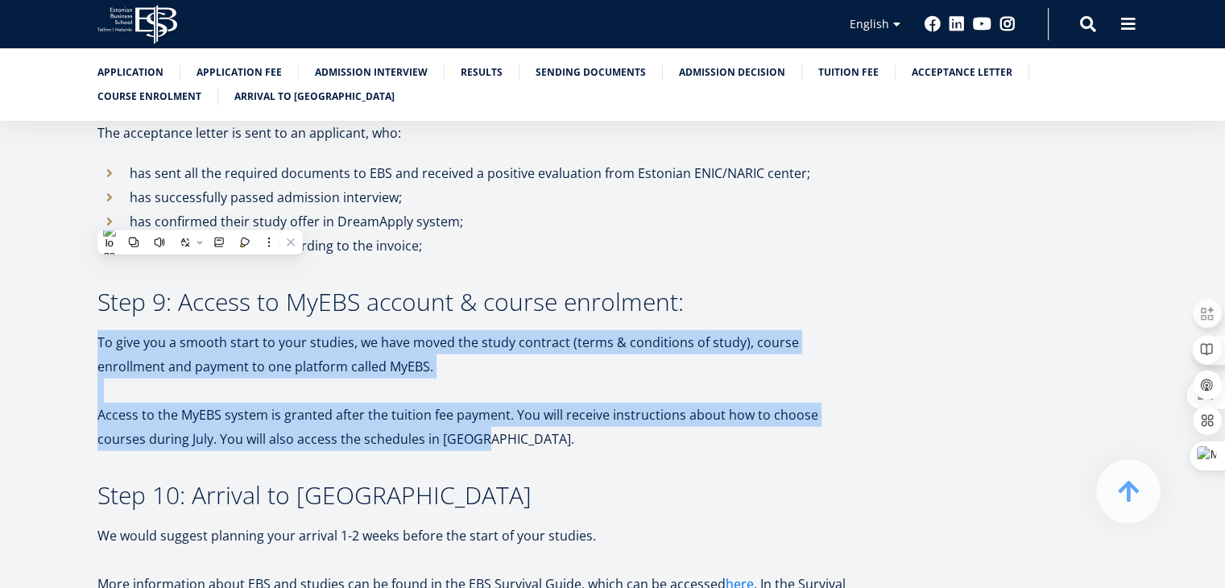
click at [187, 379] on p at bounding box center [479, 391] width 765 height 24
drag, startPoint x: 433, startPoint y: 370, endPoint x: 97, endPoint y: 270, distance: 350.6
click at [209, 379] on p at bounding box center [479, 391] width 765 height 24
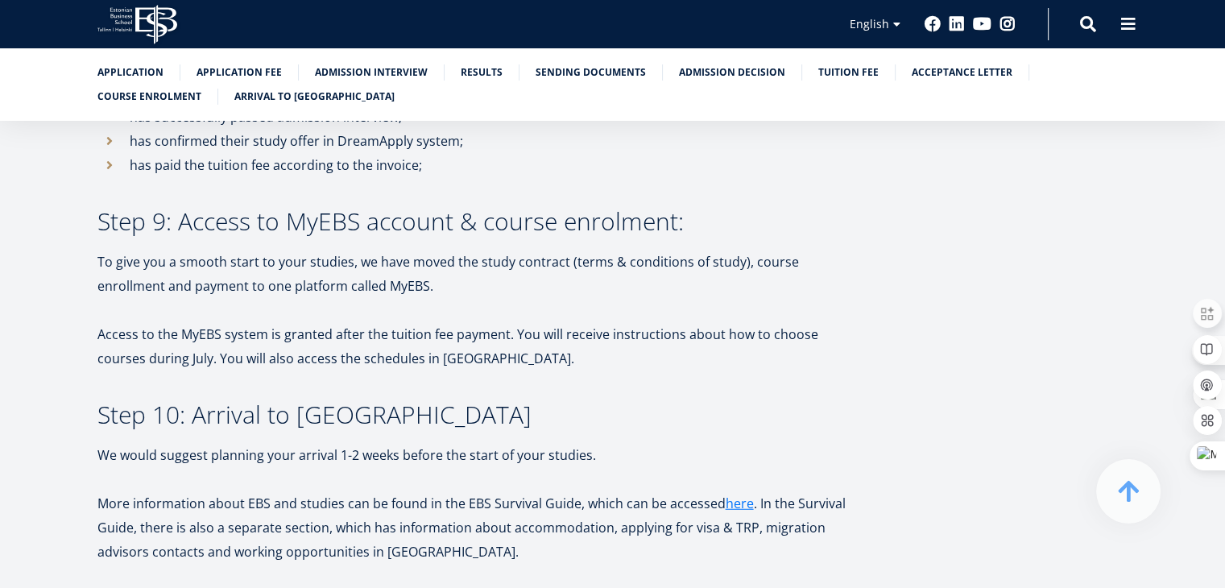
scroll to position [4236, 0]
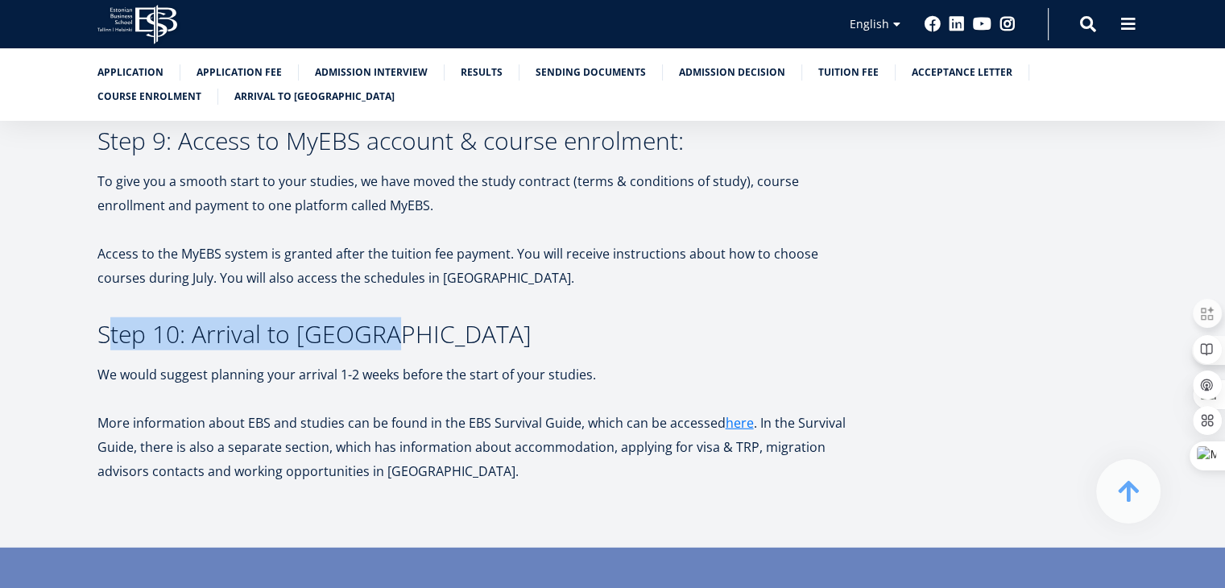
drag, startPoint x: 375, startPoint y: 259, endPoint x: 105, endPoint y: 259, distance: 269.8
click at [105, 322] on h3 "Step 10: Arrival to Estonia" at bounding box center [479, 334] width 765 height 24
click at [312, 322] on h3 "Step 10: Arrival to Estonia" at bounding box center [479, 334] width 765 height 24
drag, startPoint x: 371, startPoint y: 262, endPoint x: 100, endPoint y: 263, distance: 271.4
click at [100, 322] on h3 "Step 10: Arrival to Estonia" at bounding box center [479, 334] width 765 height 24
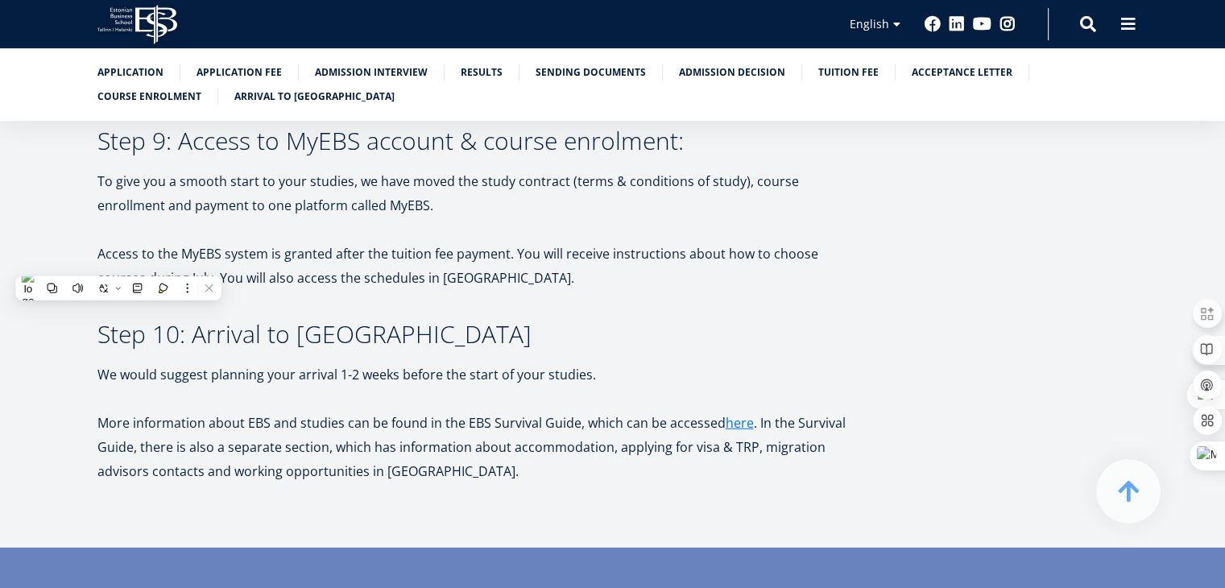
click at [274, 411] on p "More information about EBS and studies can be found in the EBS Survival Guide, …" at bounding box center [479, 447] width 765 height 72
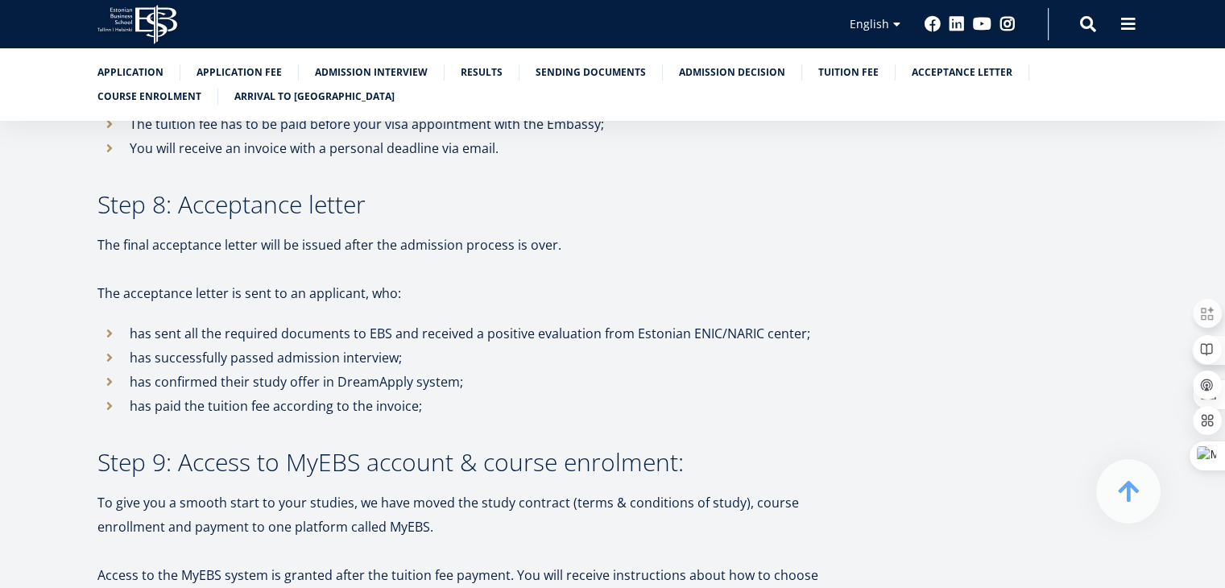
scroll to position [3914, 0]
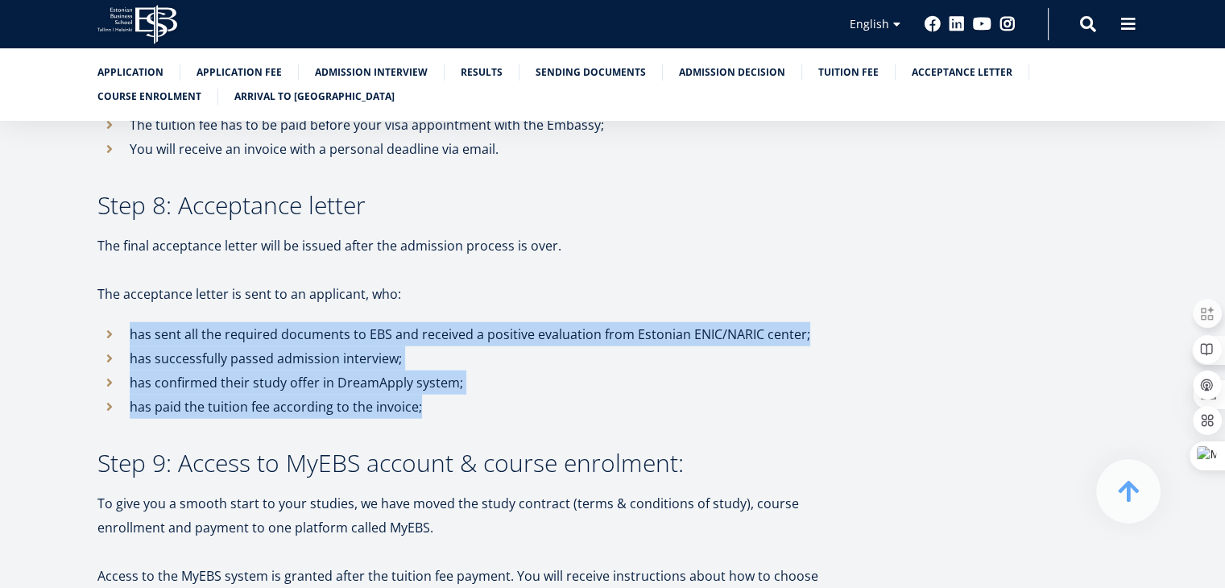
drag, startPoint x: 420, startPoint y: 338, endPoint x: 161, endPoint y: 284, distance: 264.9
click at [116, 322] on ul "has sent all the required documents to EBS and received a positive evaluation f…" at bounding box center [479, 370] width 765 height 97
click at [478, 395] on li "has paid the tuition fee according to the invoice;" at bounding box center [479, 407] width 765 height 24
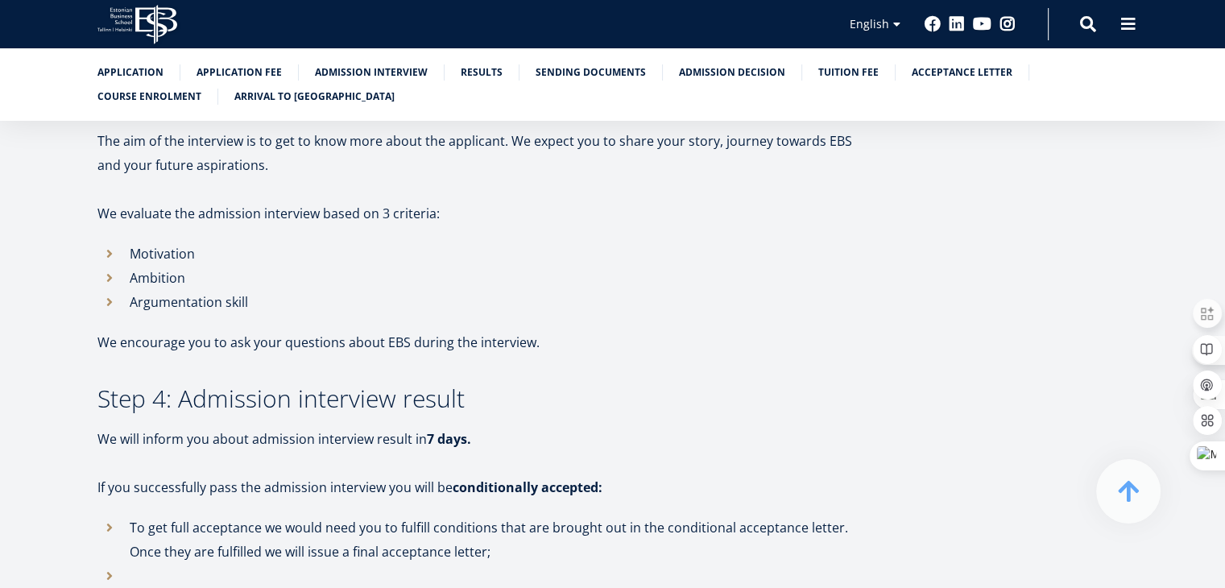
scroll to position [1901, 0]
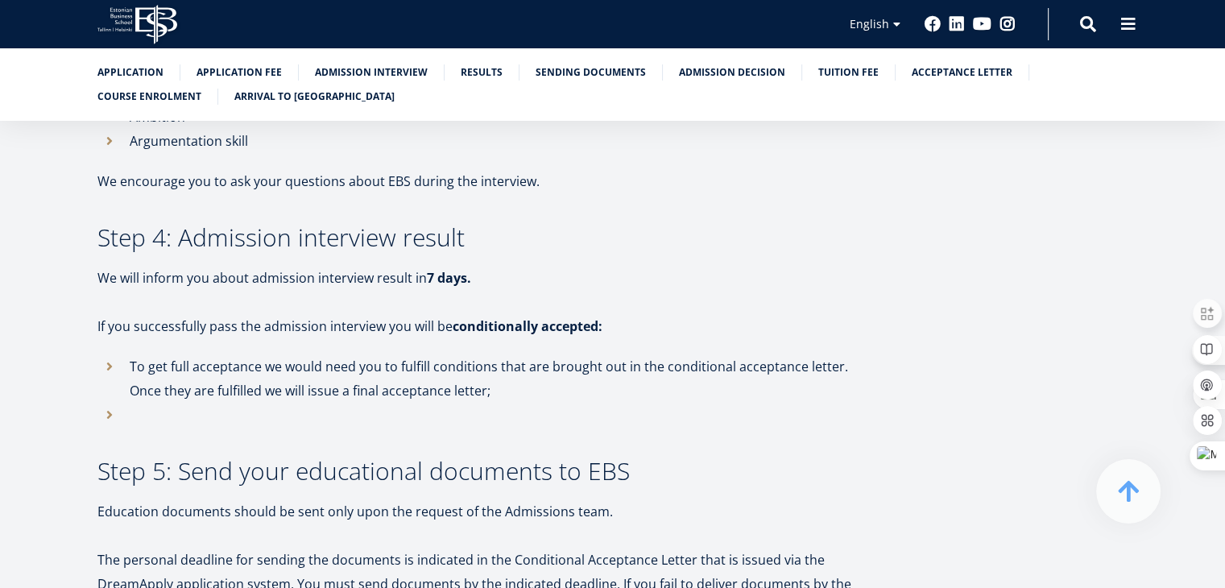
click at [112, 403] on li at bounding box center [479, 415] width 765 height 24
click at [110, 354] on li "To get full acceptance we would need you to fulfill conditions that are brought…" at bounding box center [479, 378] width 765 height 48
click at [452, 354] on li "To get full acceptance we would need you to fulfill conditions that are brought…" at bounding box center [479, 378] width 765 height 48
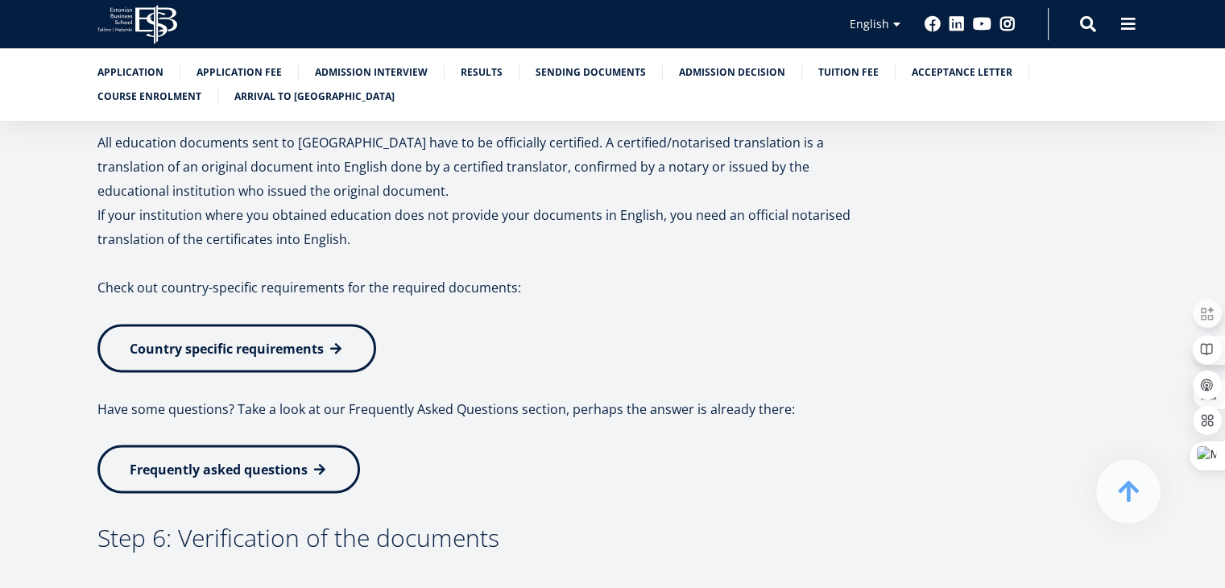
scroll to position [2657, 0]
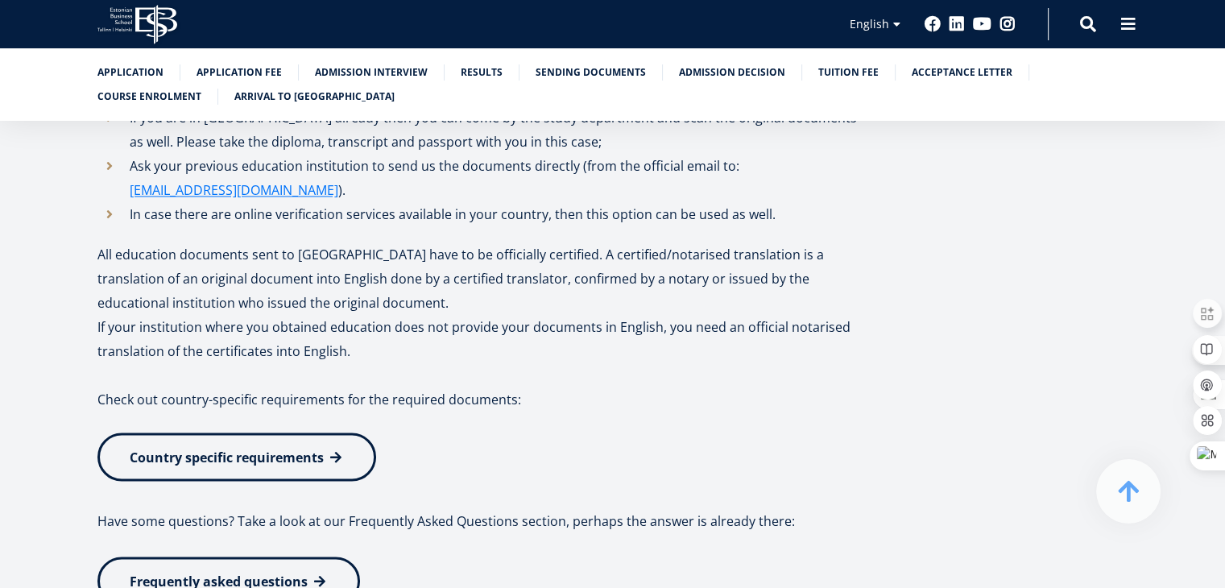
click at [322, 448] on span "Country specific requirements" at bounding box center [227, 457] width 194 height 18
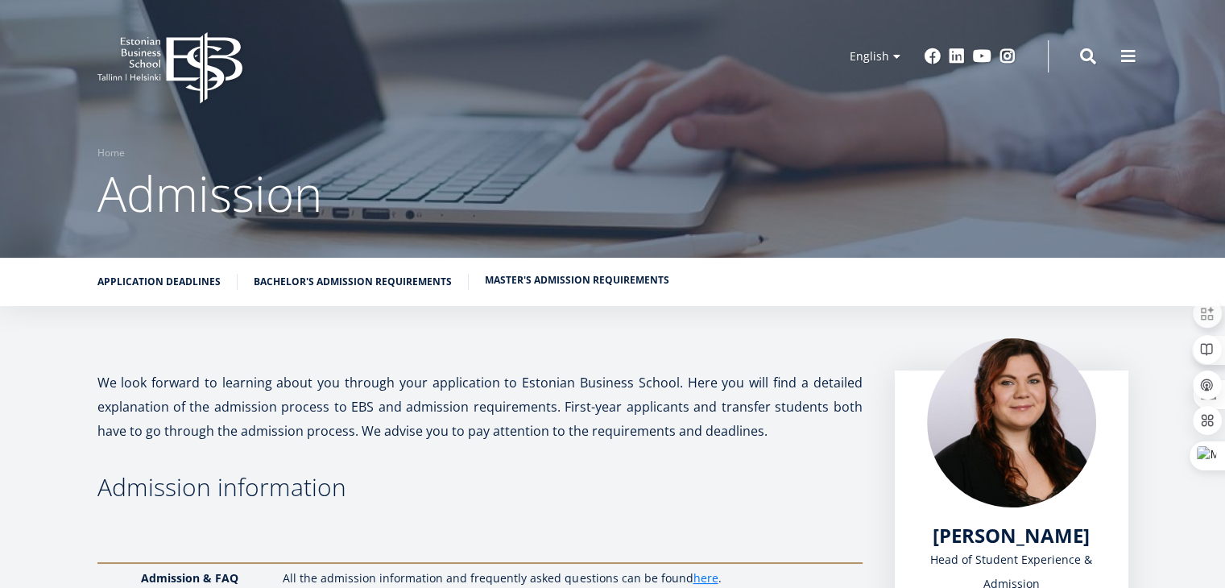
click at [620, 278] on link "Master's admission requirements" at bounding box center [577, 280] width 184 height 16
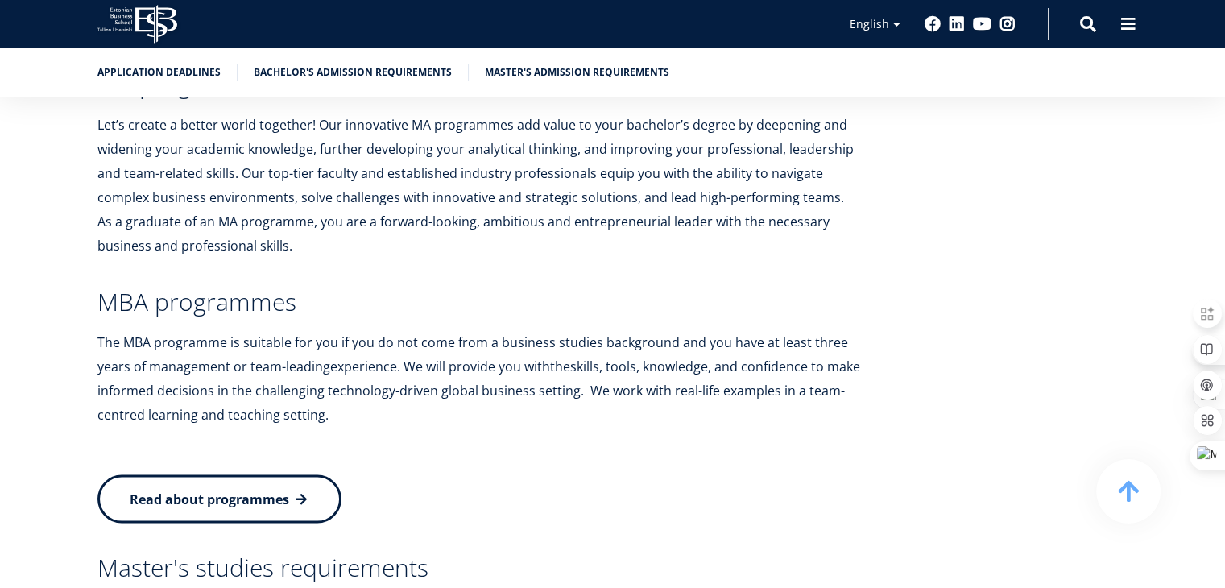
scroll to position [3199, 0]
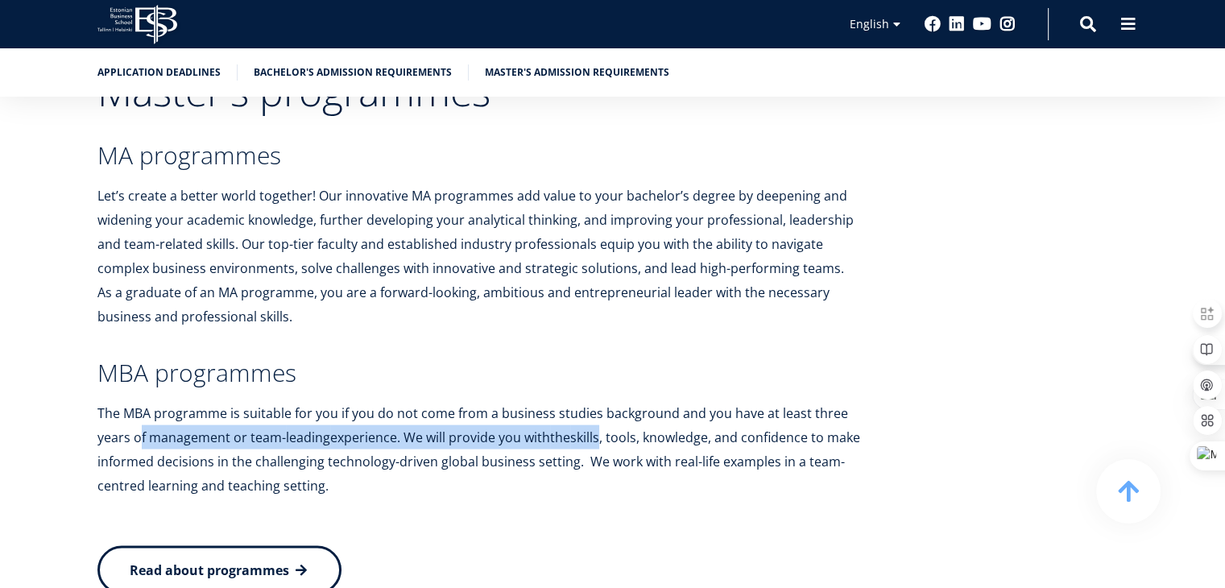
drag, startPoint x: 147, startPoint y: 342, endPoint x: 605, endPoint y: 345, distance: 457.5
click at [605, 401] on p "The MBA programme is suitable for you if you do not come from a business studie…" at bounding box center [479, 449] width 765 height 97
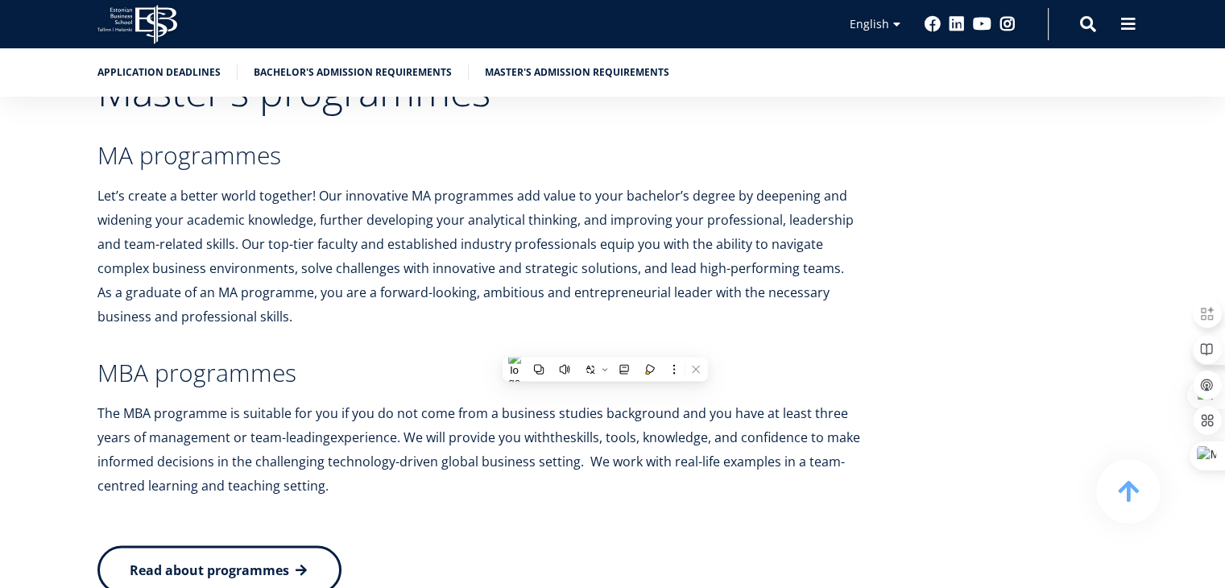
click at [324, 401] on p "The MBA programme is suitable for you if you do not come from a business studie…" at bounding box center [479, 449] width 765 height 97
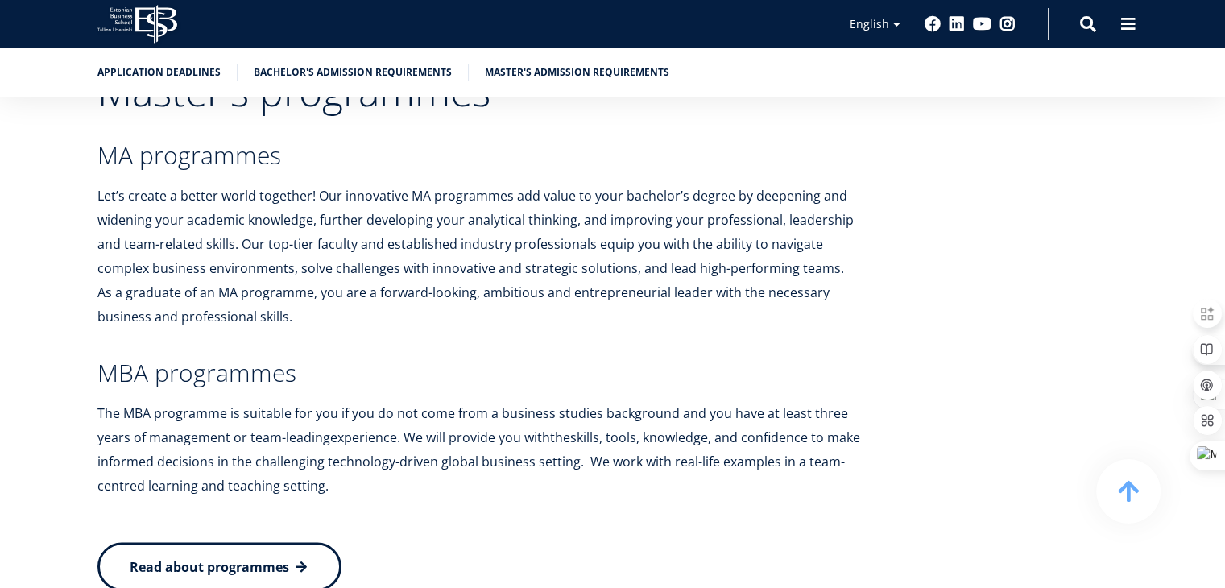
click at [283, 558] on span "Read about programmes" at bounding box center [209, 567] width 159 height 18
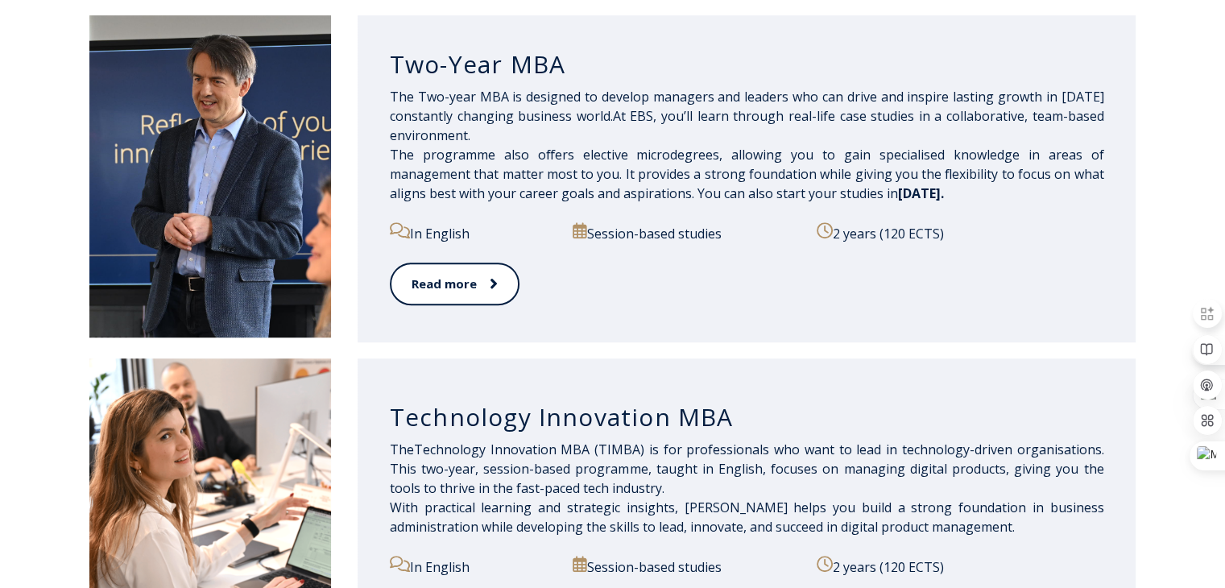
scroll to position [886, 0]
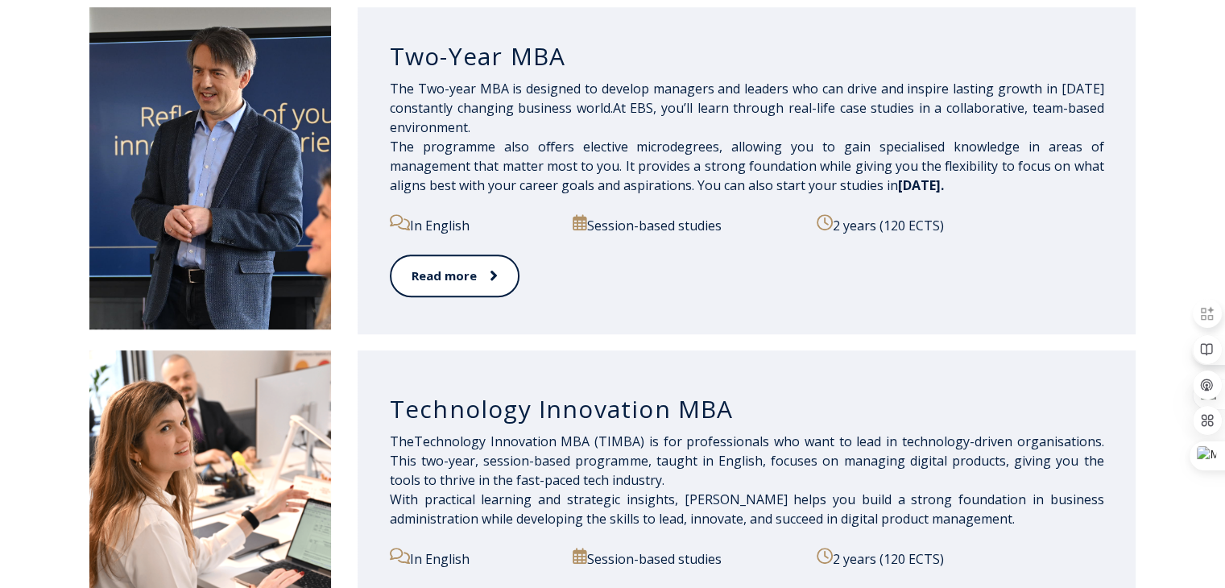
click at [670, 230] on p "Session-based studies" at bounding box center [686, 224] width 226 height 21
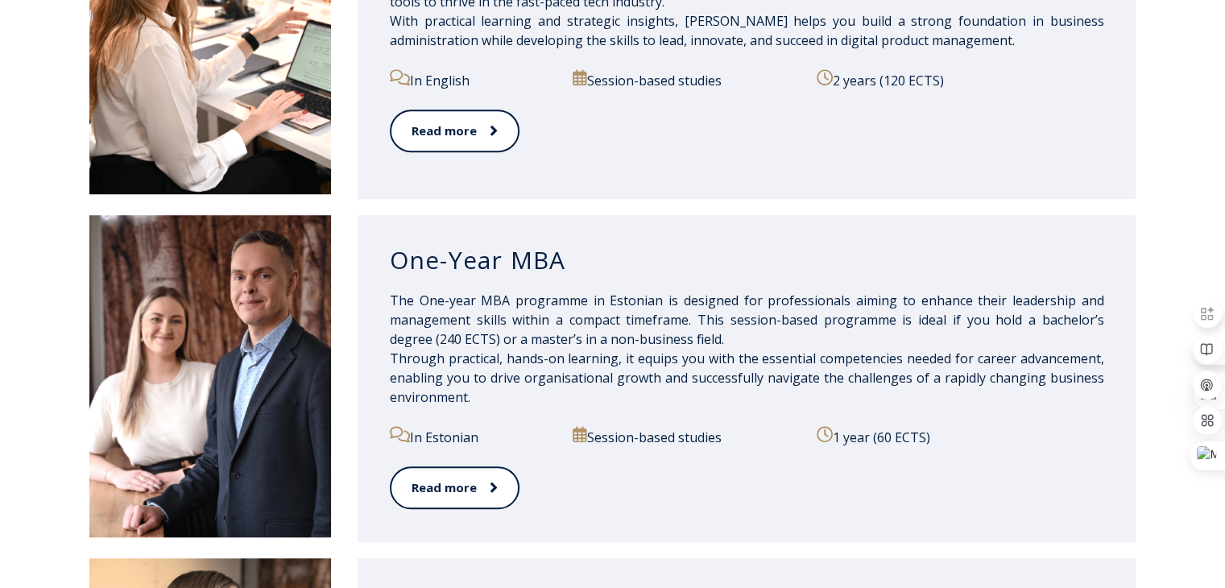
scroll to position [1369, 0]
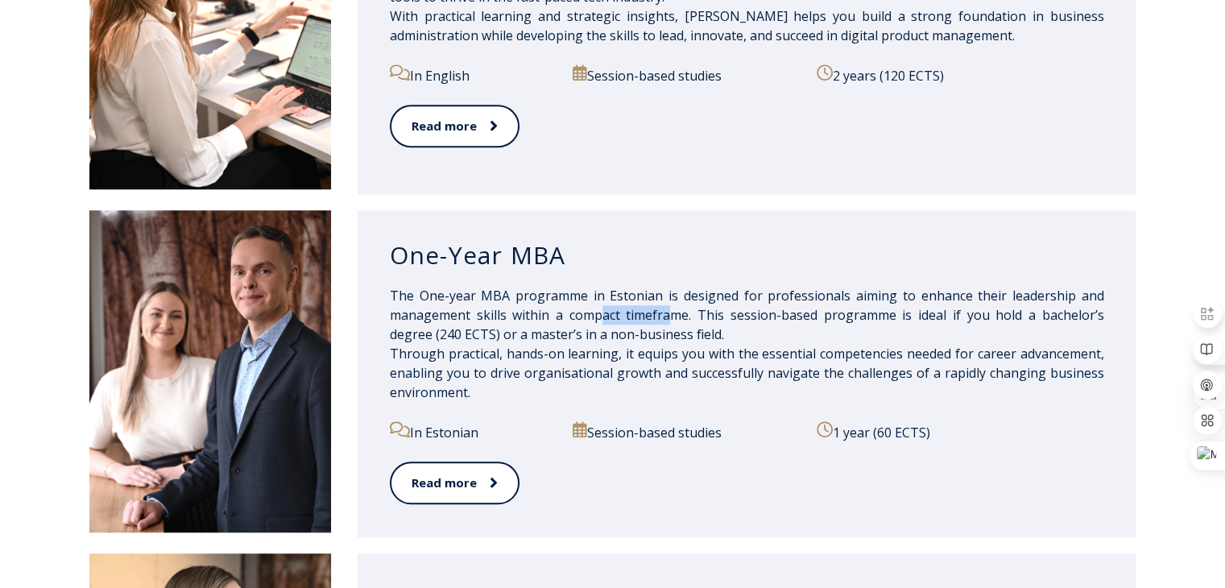
drag, startPoint x: 602, startPoint y: 320, endPoint x: 661, endPoint y: 320, distance: 58.8
click at [661, 320] on p "The One-year MBA programme in Estonian is designed for professionals aiming to …" at bounding box center [747, 344] width 714 height 116
click at [756, 312] on p "The One-year MBA programme in Estonian is designed for professionals aiming to …" at bounding box center [747, 344] width 714 height 116
drag, startPoint x: 919, startPoint y: 320, endPoint x: 1055, endPoint y: 320, distance: 136.1
click at [1055, 320] on p "The One-year MBA programme in Estonian is designed for professionals aiming to …" at bounding box center [747, 344] width 714 height 116
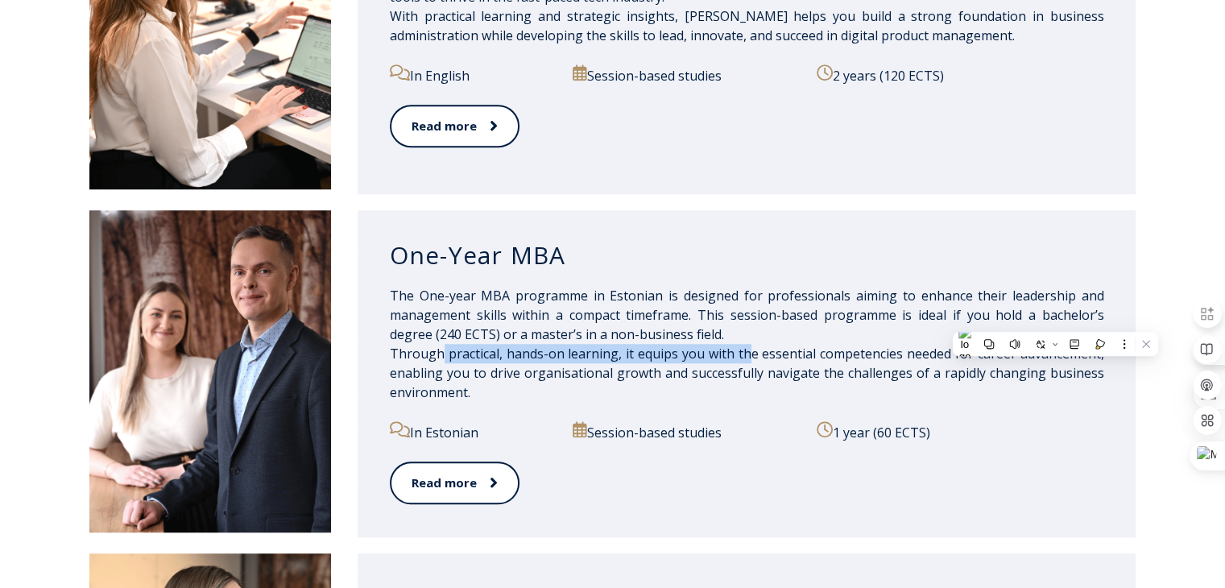
drag, startPoint x: 464, startPoint y: 357, endPoint x: 780, endPoint y: 360, distance: 315.7
click at [772, 362] on p "The One-year MBA programme in Estonian is designed for professionals aiming to …" at bounding box center [747, 344] width 714 height 116
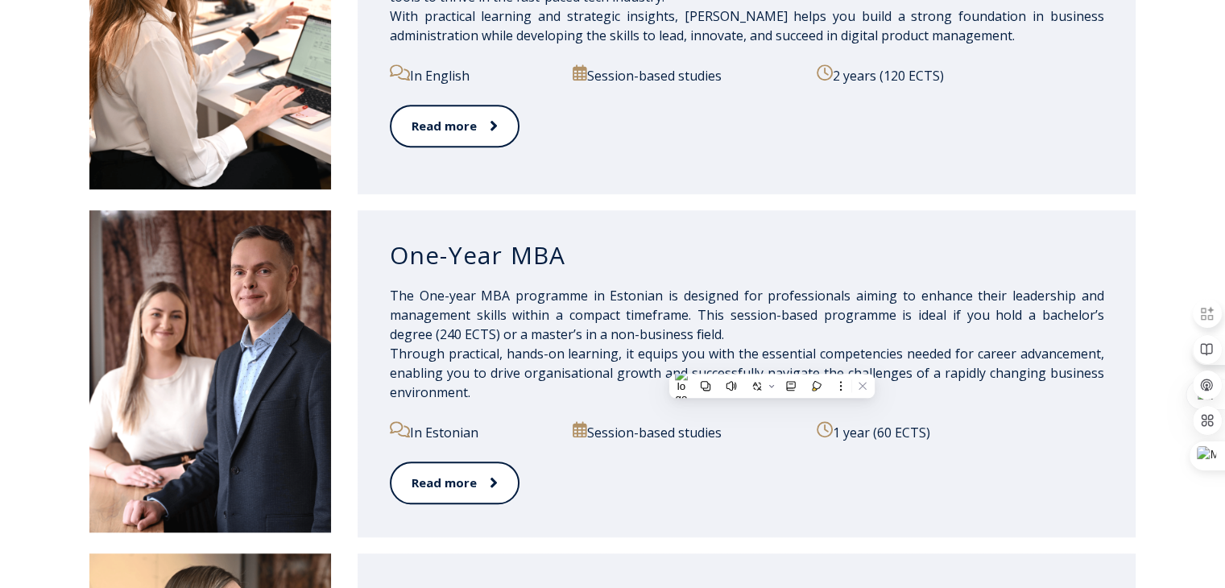
click at [834, 336] on p "The One-year MBA programme in Estonian is designed for professionals aiming to …" at bounding box center [747, 344] width 714 height 116
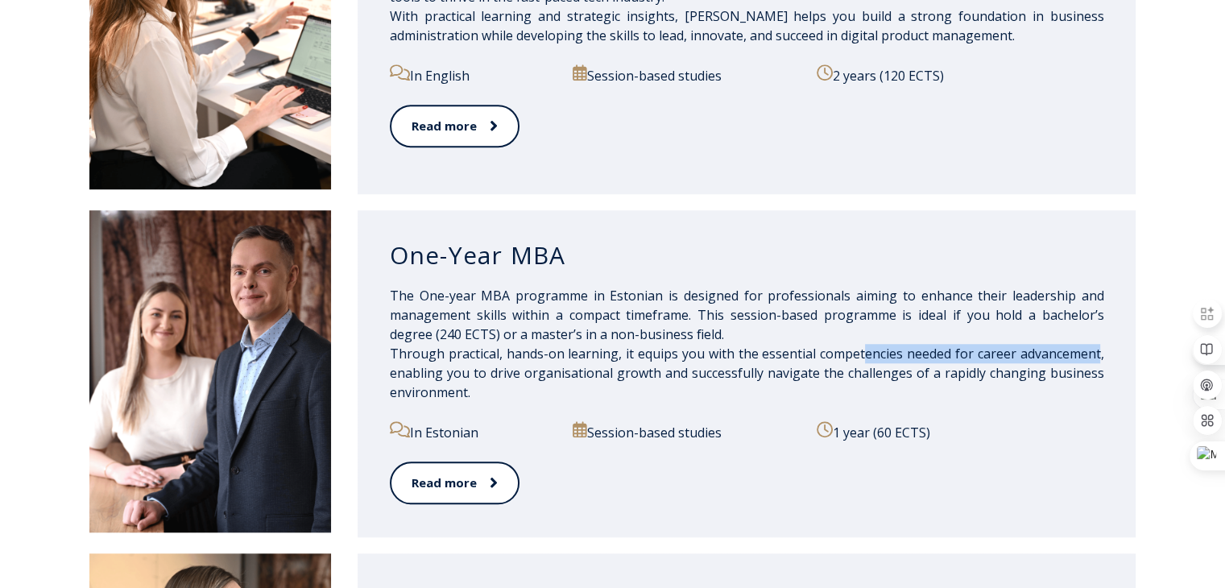
drag, startPoint x: 863, startPoint y: 355, endPoint x: 1099, endPoint y: 356, distance: 236.0
click at [1099, 356] on p "The One-year MBA programme in Estonian is designed for professionals aiming to …" at bounding box center [747, 344] width 714 height 116
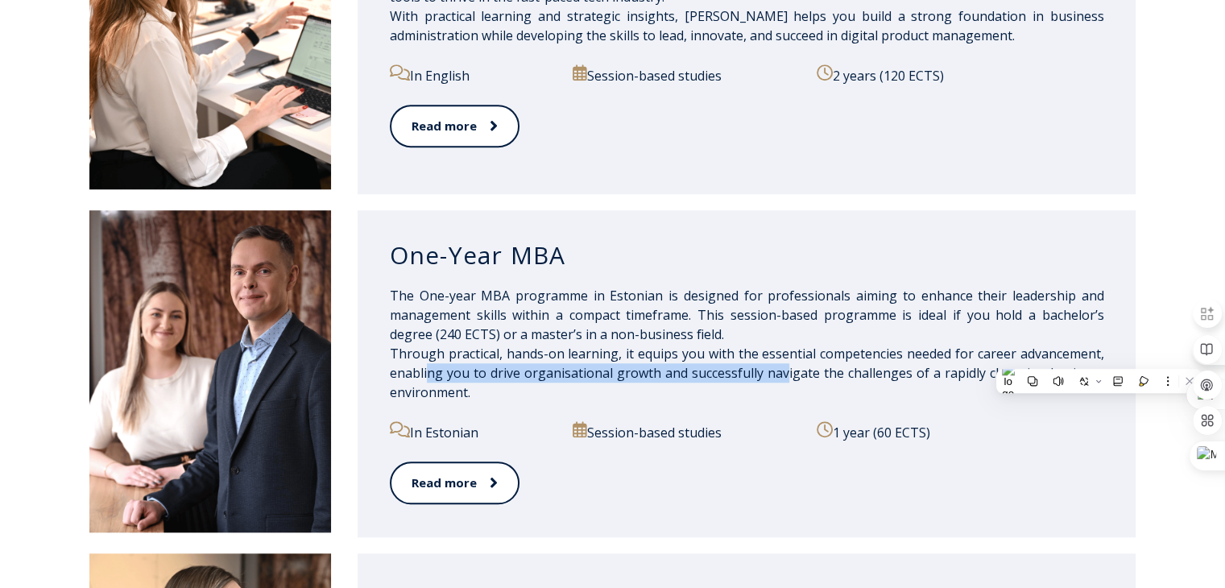
drag, startPoint x: 431, startPoint y: 377, endPoint x: 796, endPoint y: 376, distance: 364.8
click at [792, 377] on p "The One-year MBA programme in Estonian is designed for professionals aiming to …" at bounding box center [747, 344] width 714 height 116
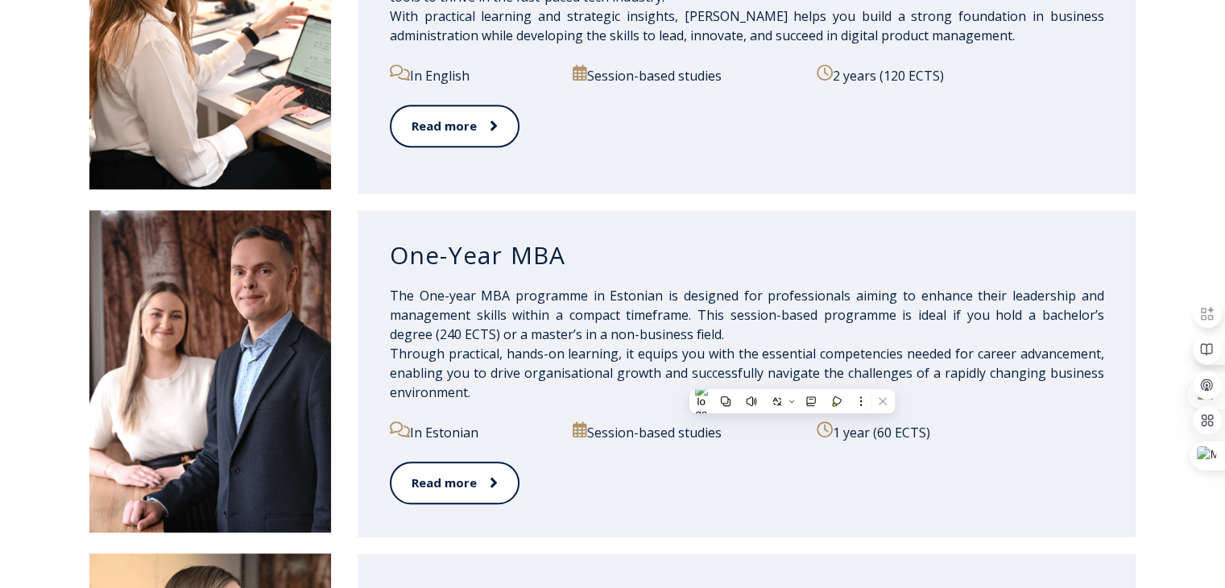
click at [850, 336] on p "The One-year MBA programme in Estonian is designed for professionals aiming to …" at bounding box center [747, 344] width 714 height 116
drag, startPoint x: 902, startPoint y: 379, endPoint x: 1090, endPoint y: 381, distance: 187.7
click at [1090, 381] on p "The One-year MBA programme in Estonian is designed for professionals aiming to …" at bounding box center [747, 344] width 714 height 116
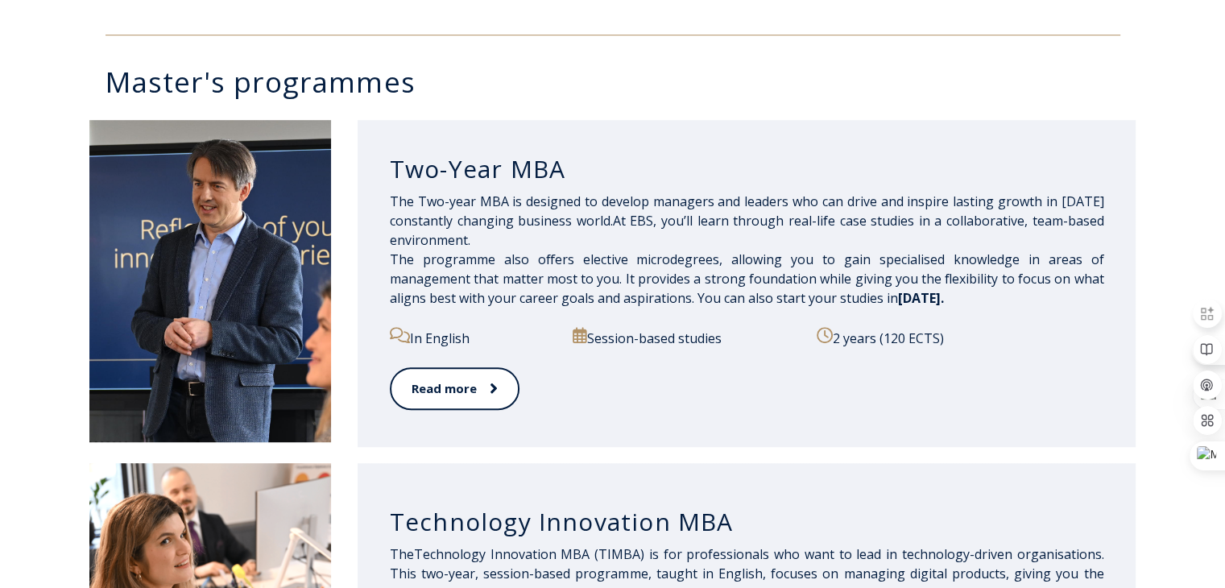
scroll to position [745, 0]
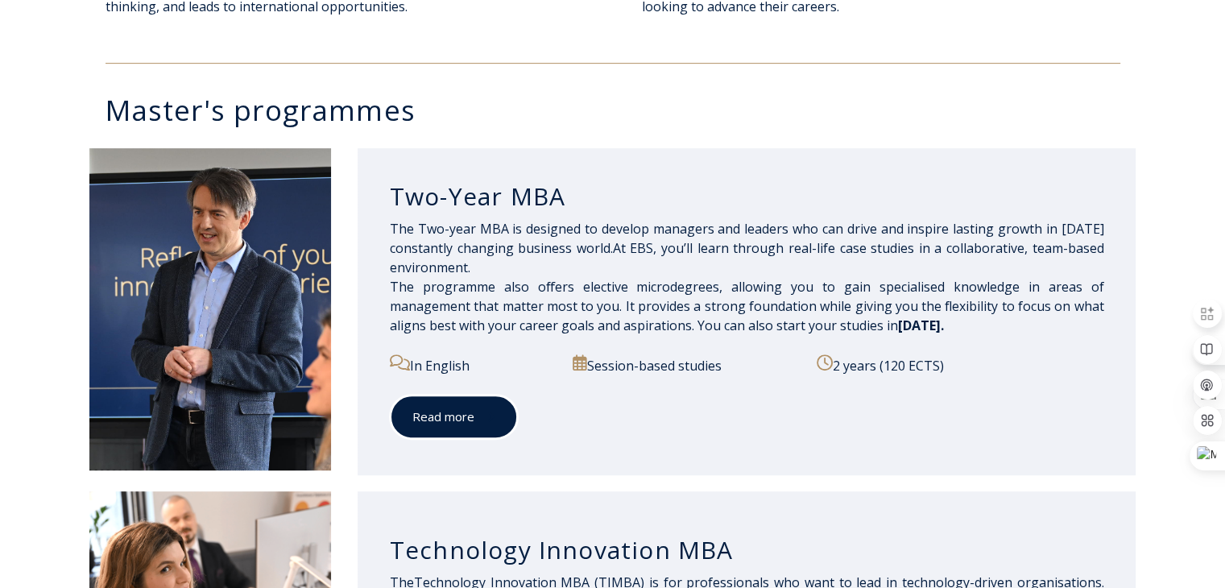
drag, startPoint x: 472, startPoint y: 416, endPoint x: 570, endPoint y: 430, distance: 99.3
click at [472, 416] on link "Read more" at bounding box center [454, 417] width 128 height 44
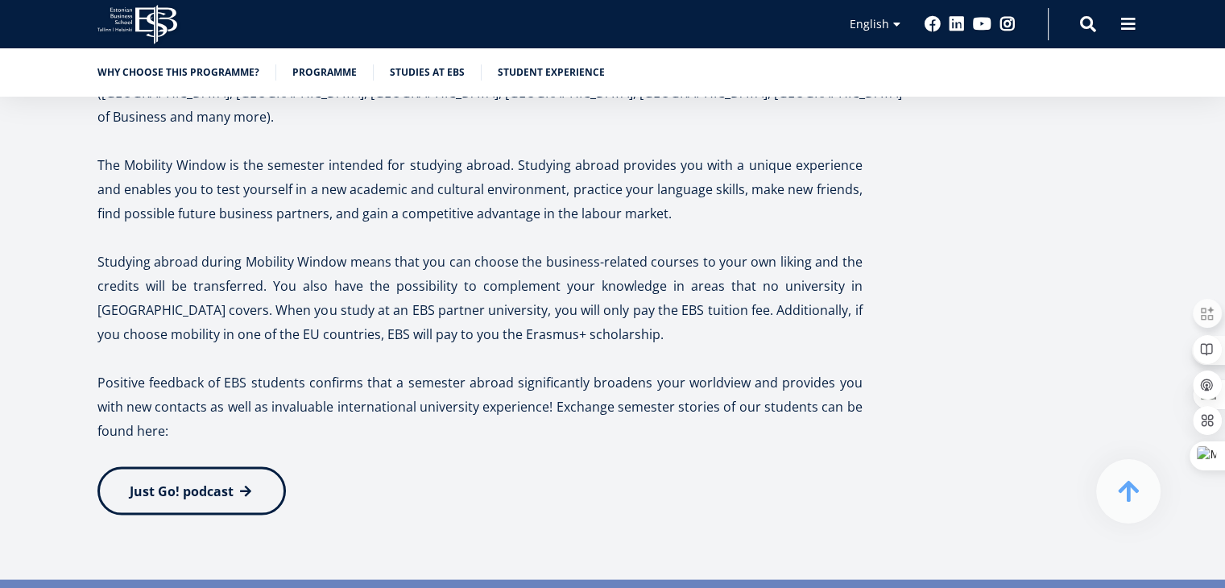
scroll to position [2819, 0]
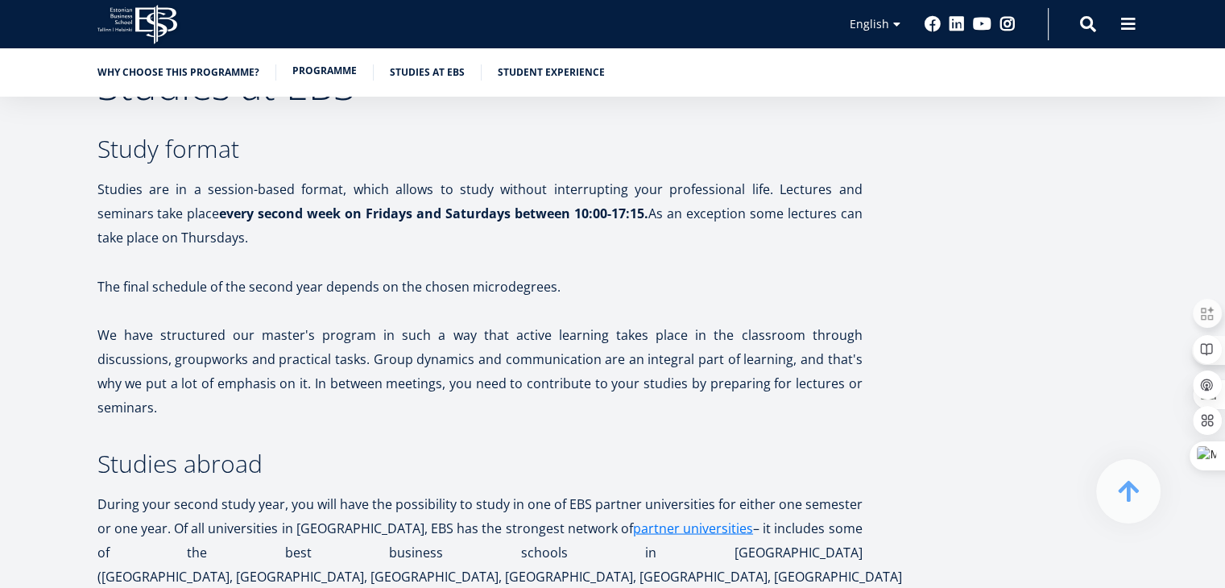
click at [313, 72] on link "Programme" at bounding box center [324, 71] width 64 height 16
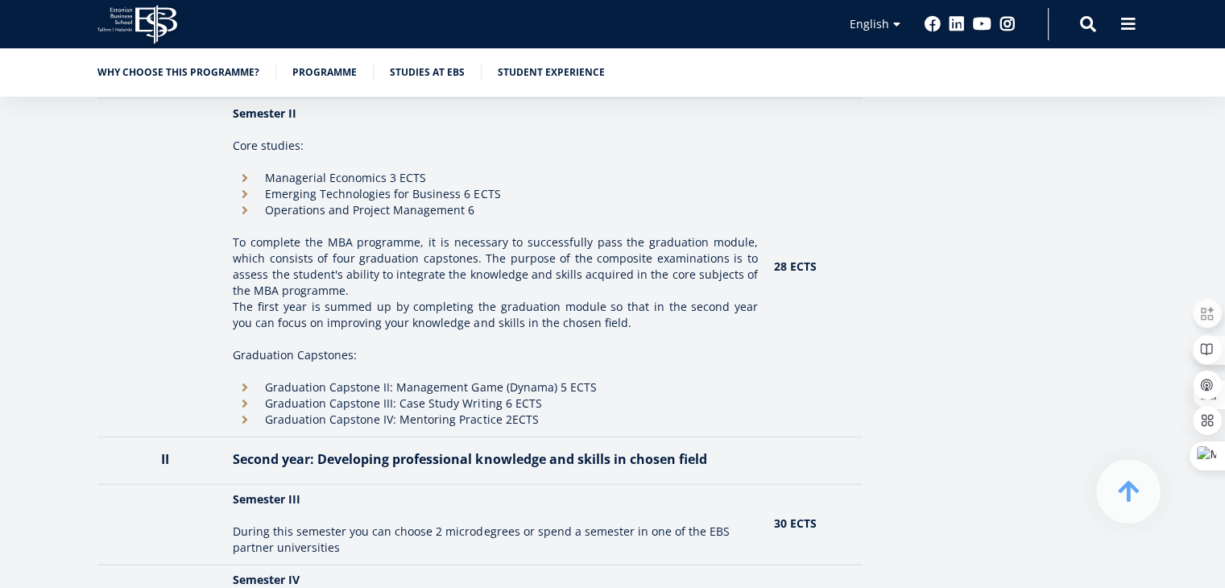
scroll to position [1788, 0]
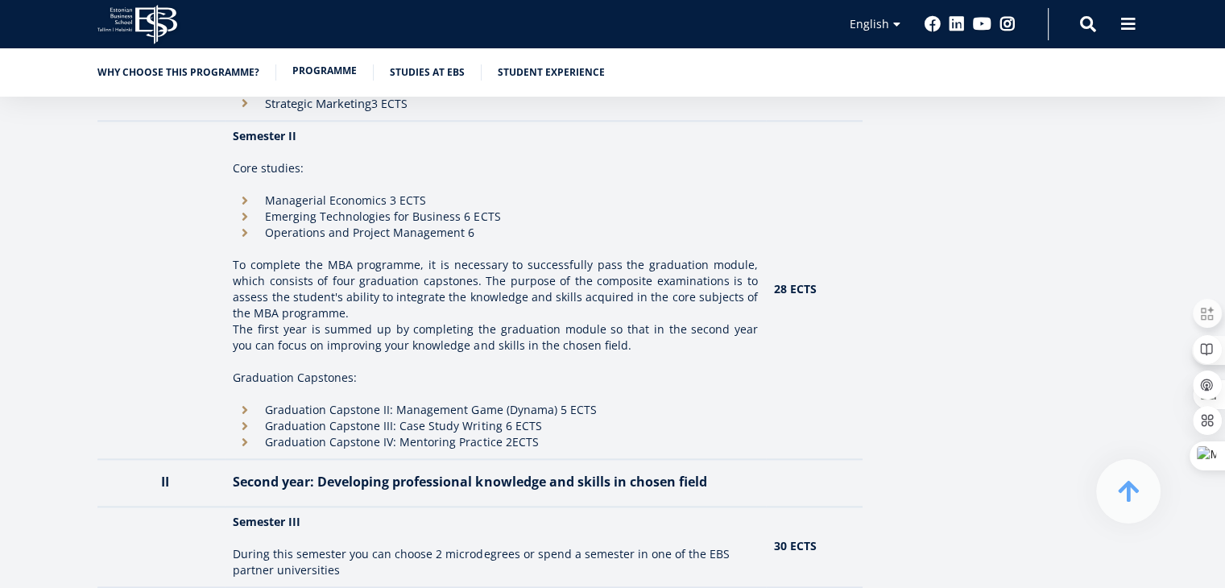
click at [325, 68] on link "Programme" at bounding box center [324, 71] width 64 height 16
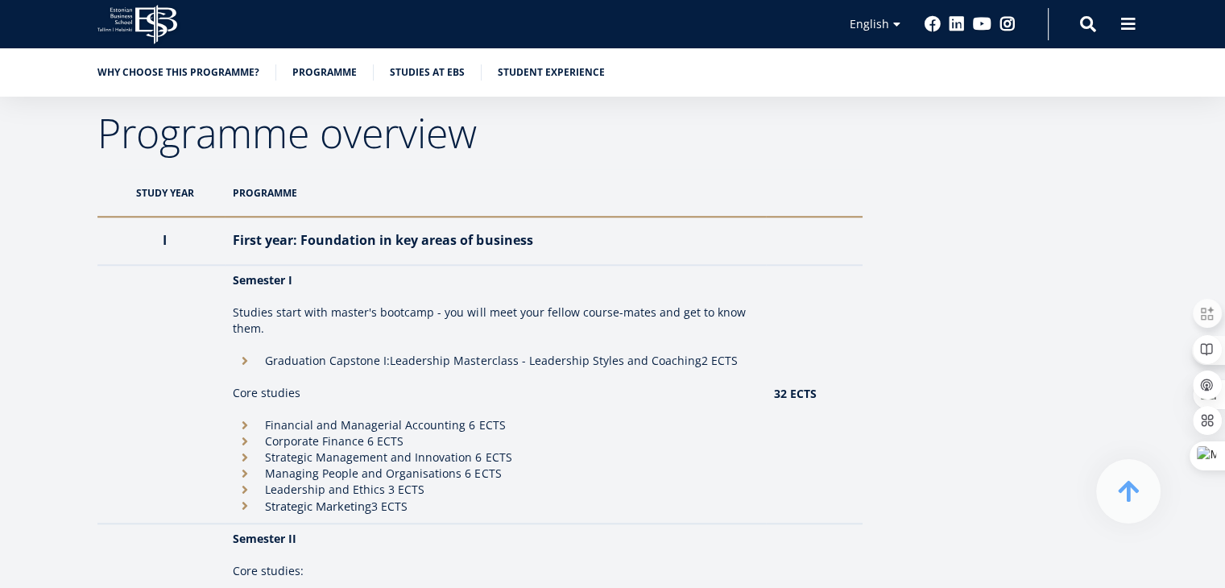
click at [155, 17] on icon "EBS Logo Created with Sketch." at bounding box center [137, 24] width 80 height 39
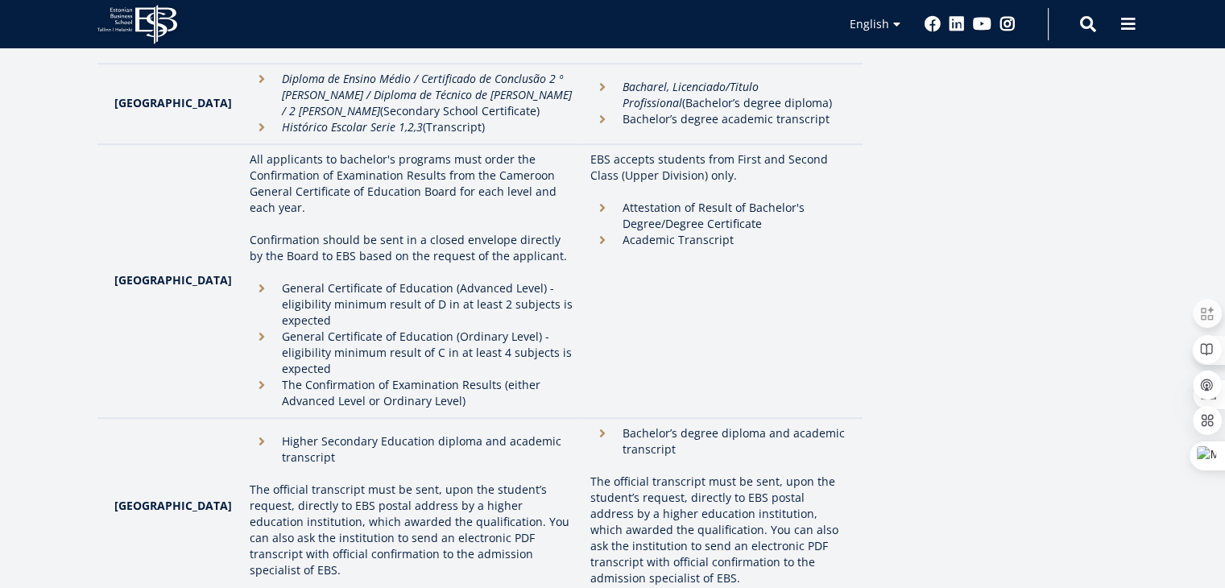
scroll to position [1128, 0]
